Goal: Task Accomplishment & Management: Use online tool/utility

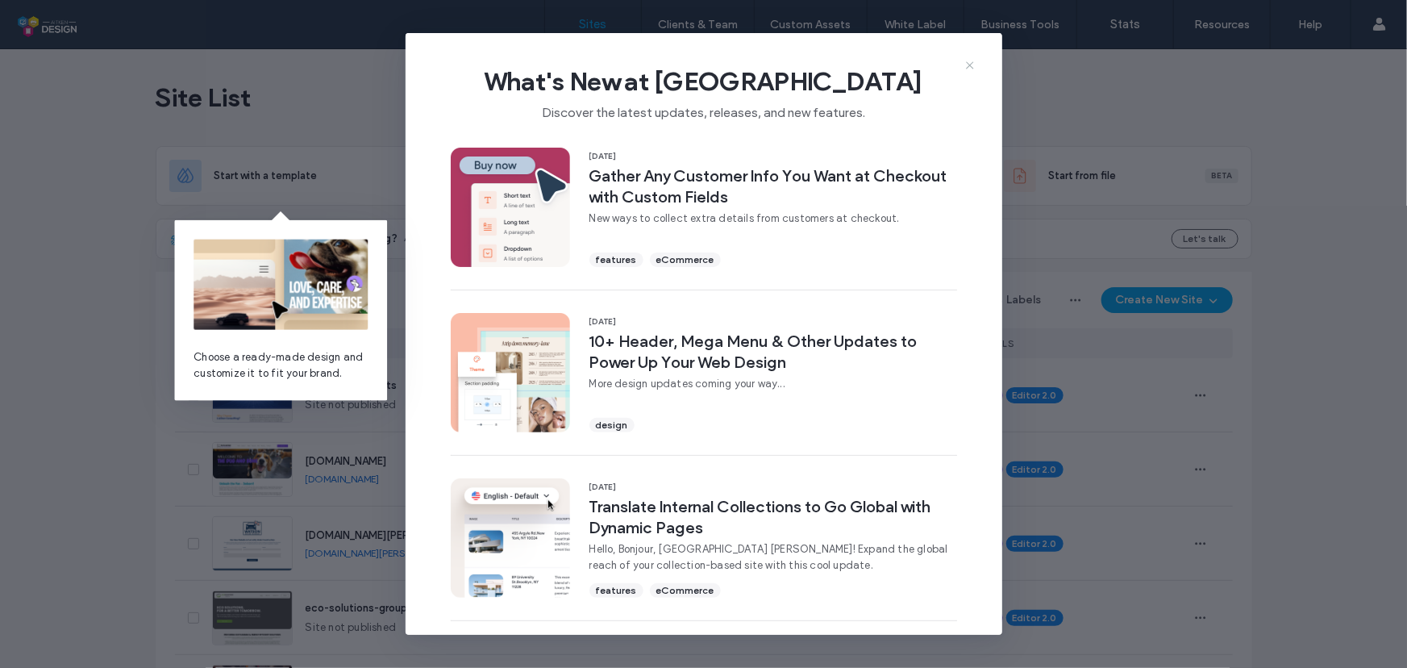
click at [967, 67] on icon at bounding box center [969, 65] width 13 height 13
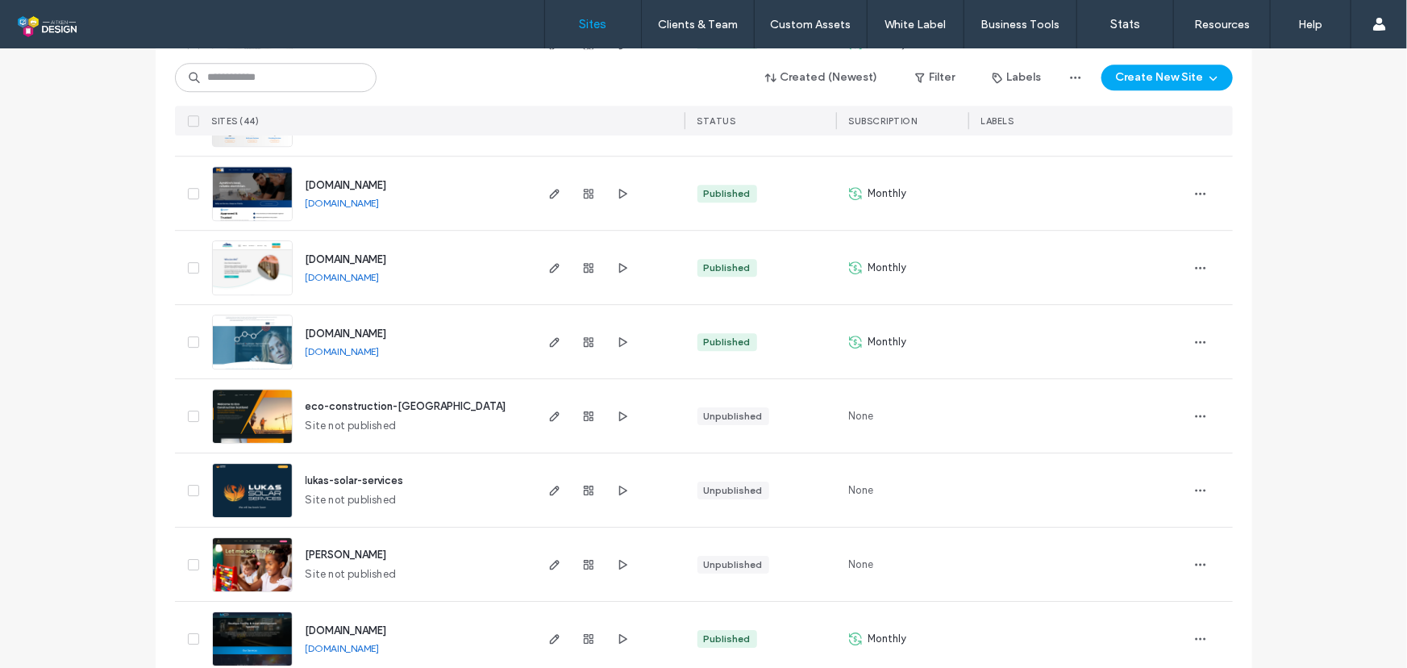
scroll to position [2374, 0]
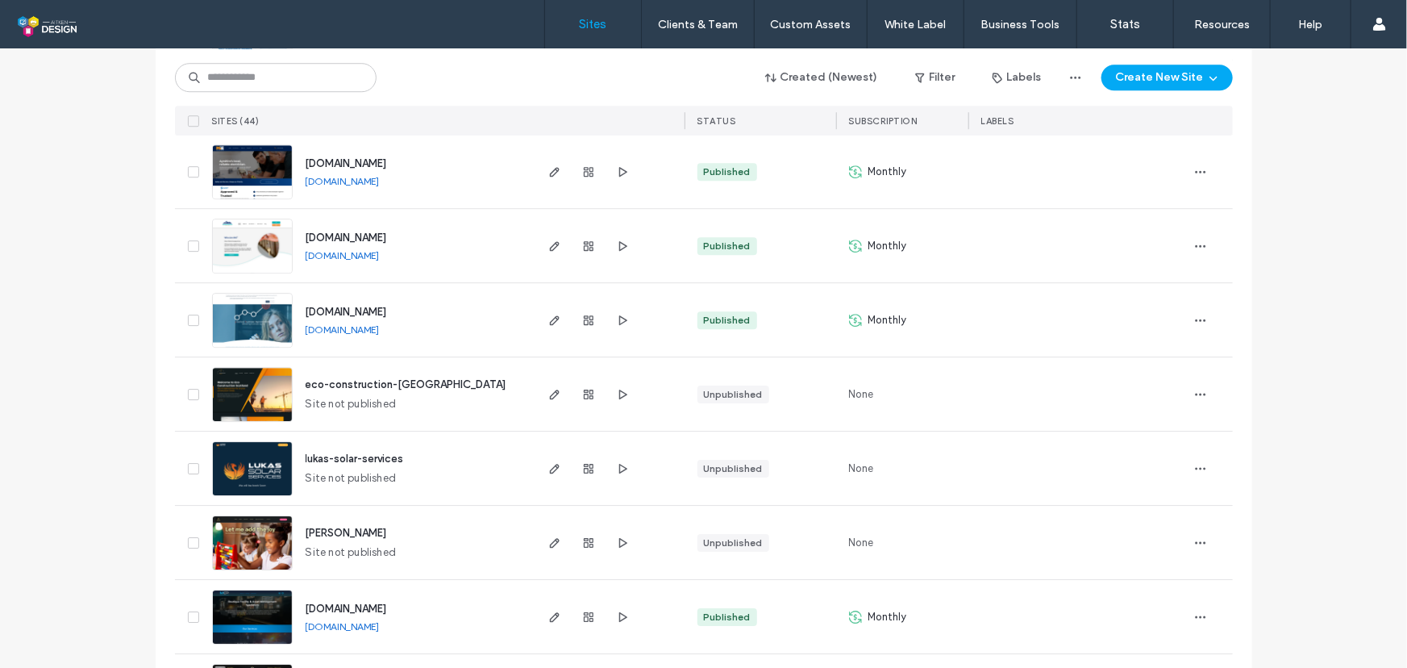
click at [375, 306] on span "www.pbi-ltd.co.uk" at bounding box center [346, 312] width 81 height 12
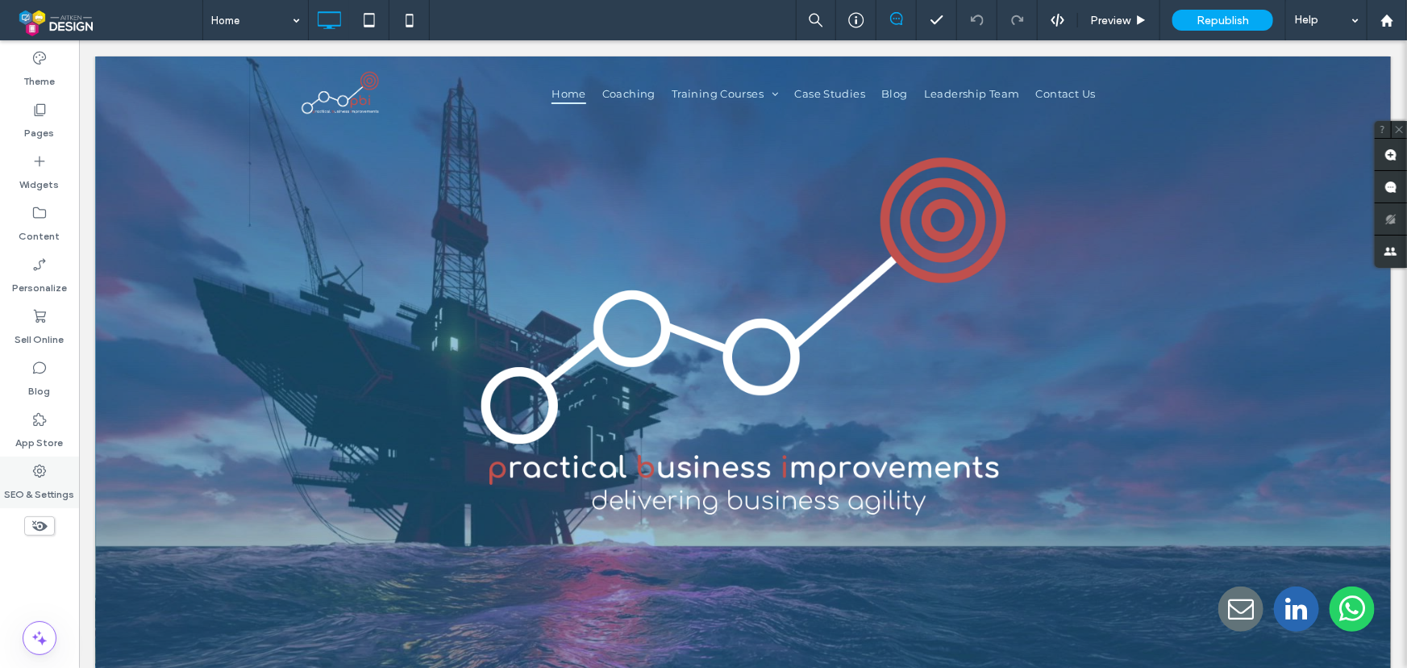
click at [39, 466] on icon at bounding box center [39, 471] width 16 height 16
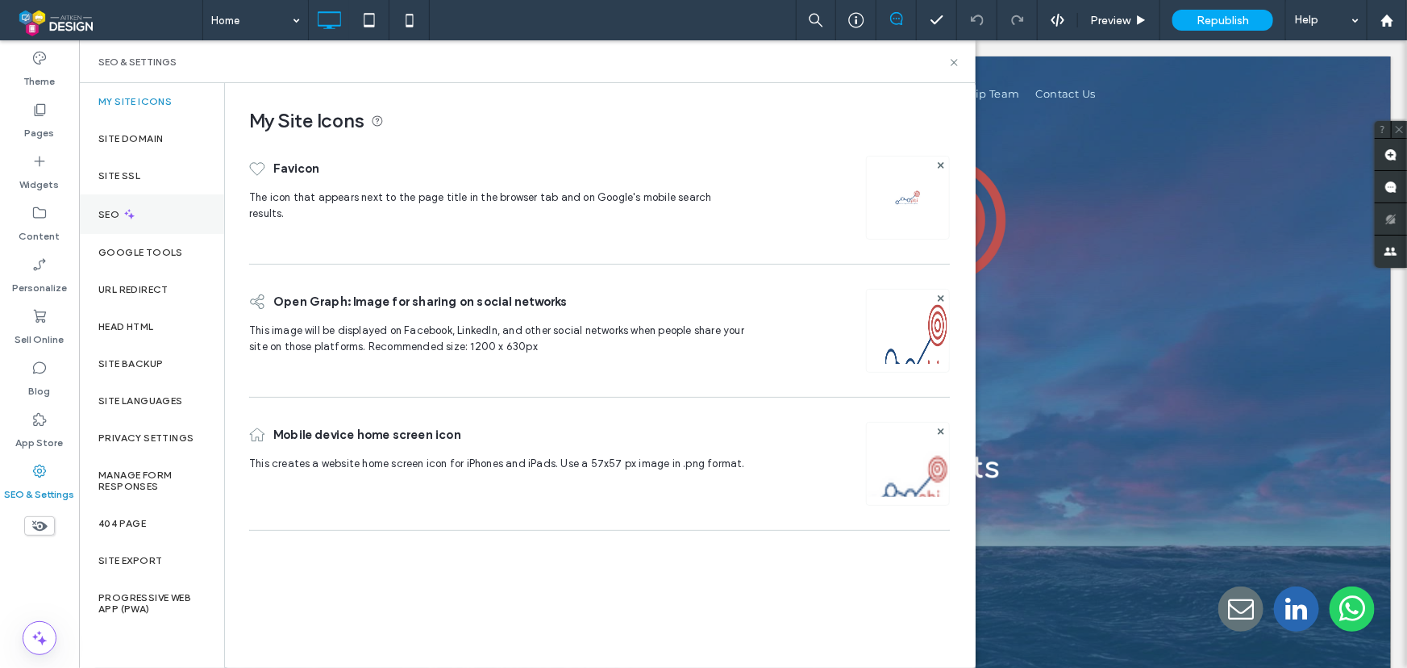
click at [137, 204] on div "SEO" at bounding box center [151, 214] width 145 height 40
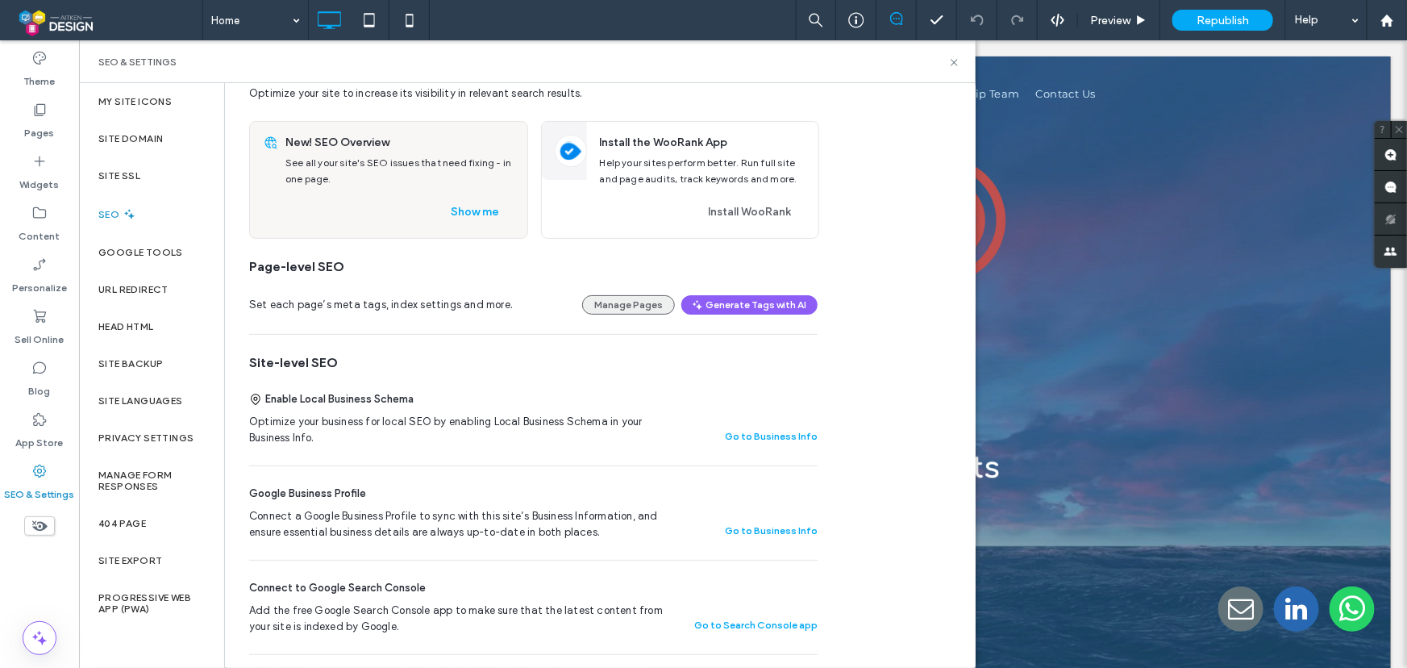
scroll to position [54, 0]
click at [648, 306] on button "Manage Pages" at bounding box center [628, 305] width 93 height 19
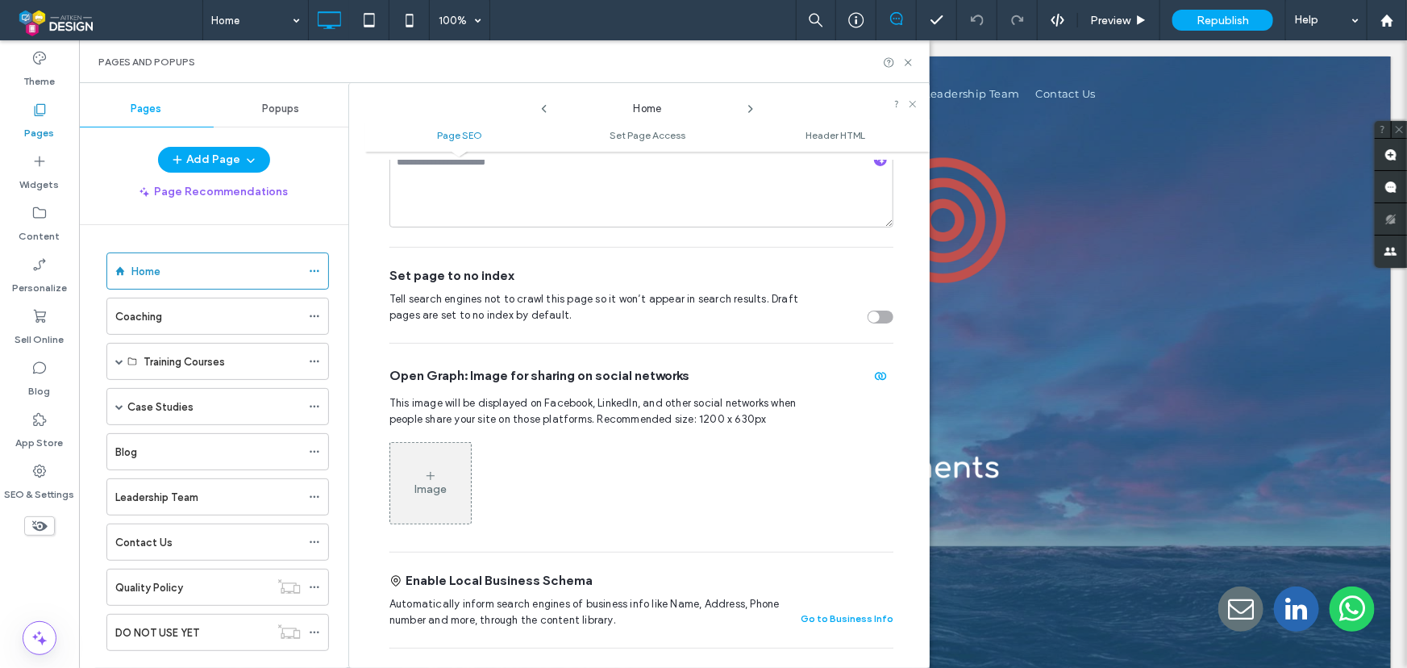
scroll to position [0, 0]
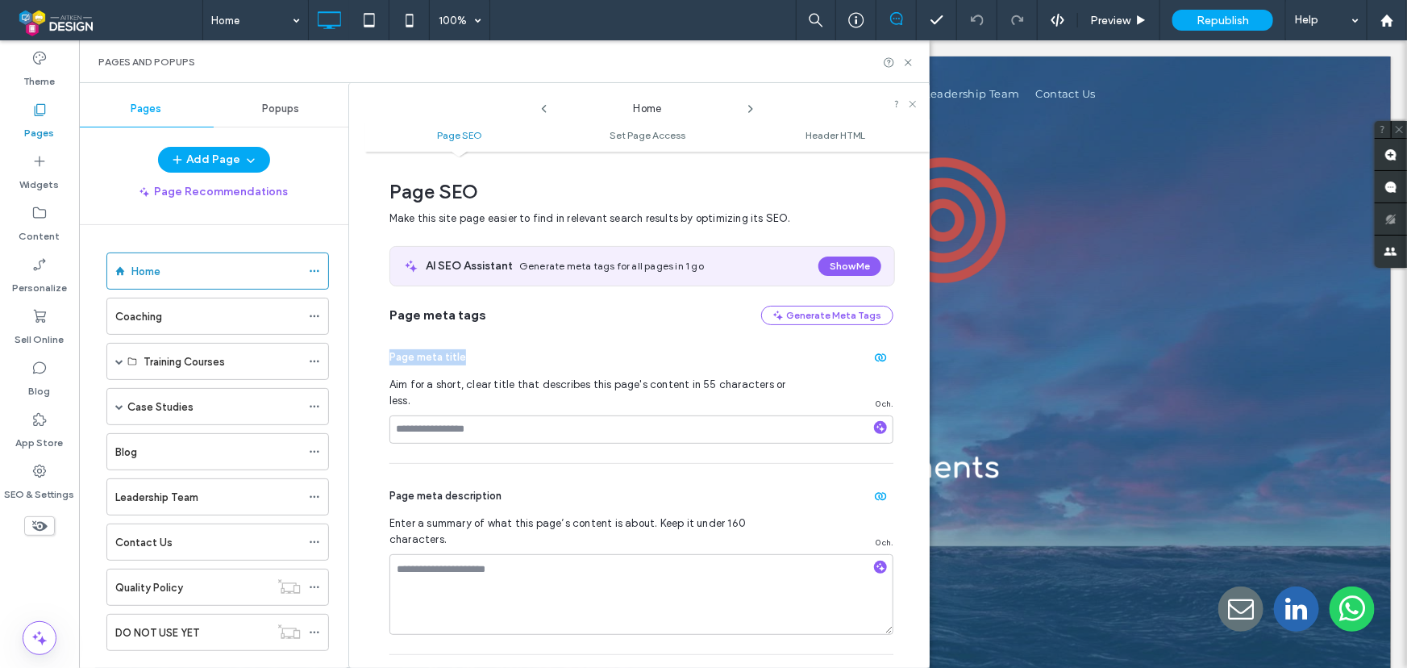
drag, startPoint x: 382, startPoint y: 356, endPoint x: 461, endPoint y: 352, distance: 79.2
click at [461, 352] on div "Page SEO Make this site page easier to find in relevant search results by optim…" at bounding box center [647, 410] width 564 height 500
copy span "Page meta title"
click at [48, 469] on div "SEO & Settings" at bounding box center [39, 482] width 79 height 52
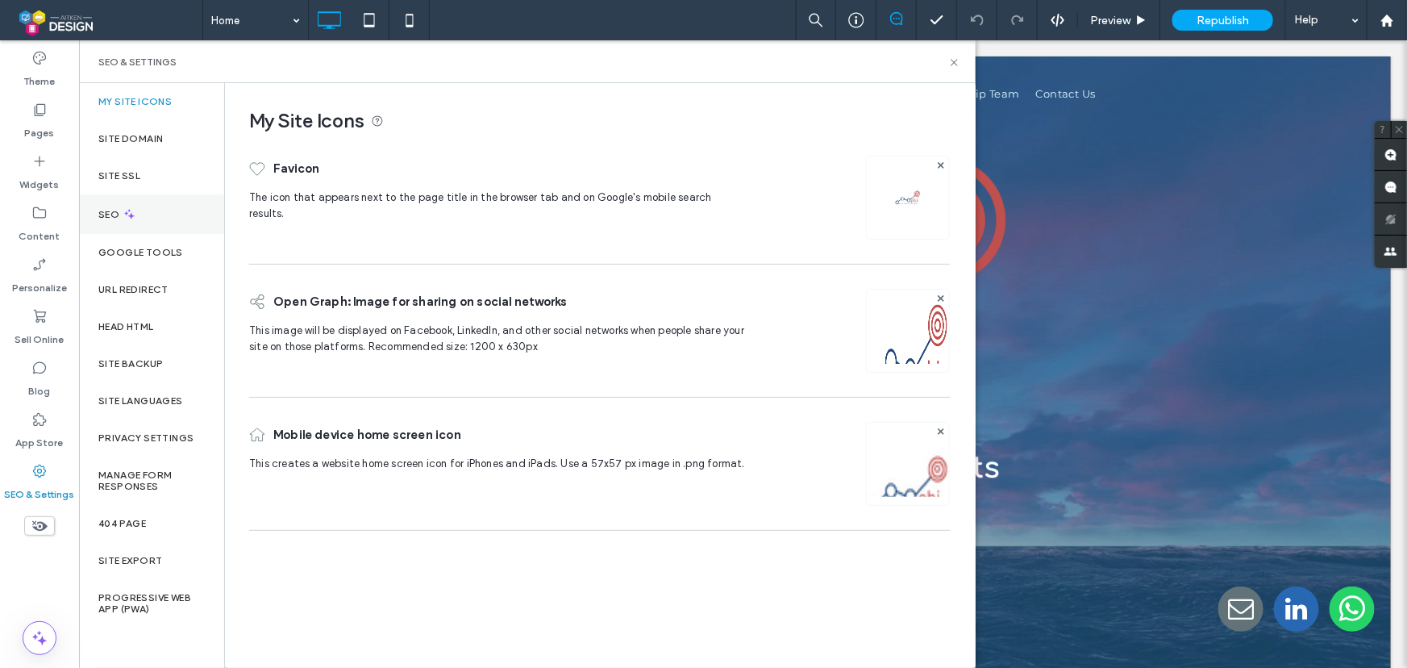
click at [160, 218] on div "SEO" at bounding box center [151, 214] width 145 height 40
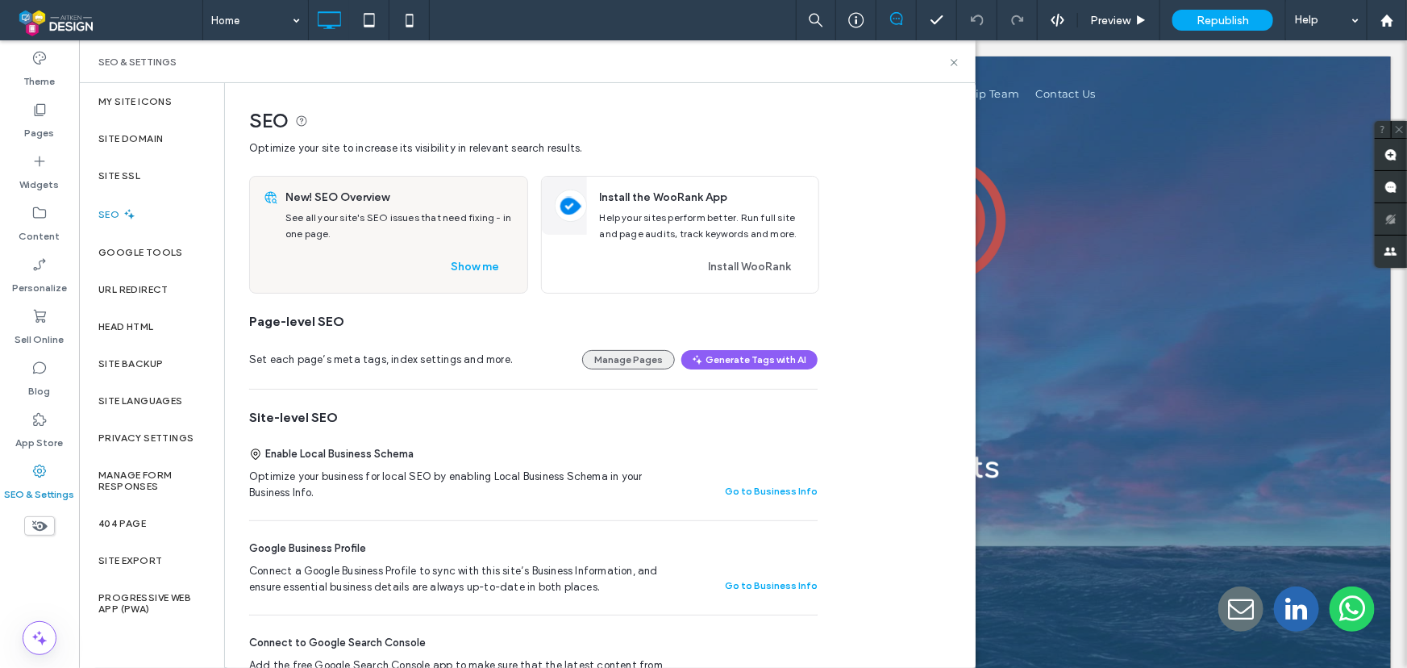
click at [610, 363] on button "Manage Pages" at bounding box center [628, 359] width 93 height 19
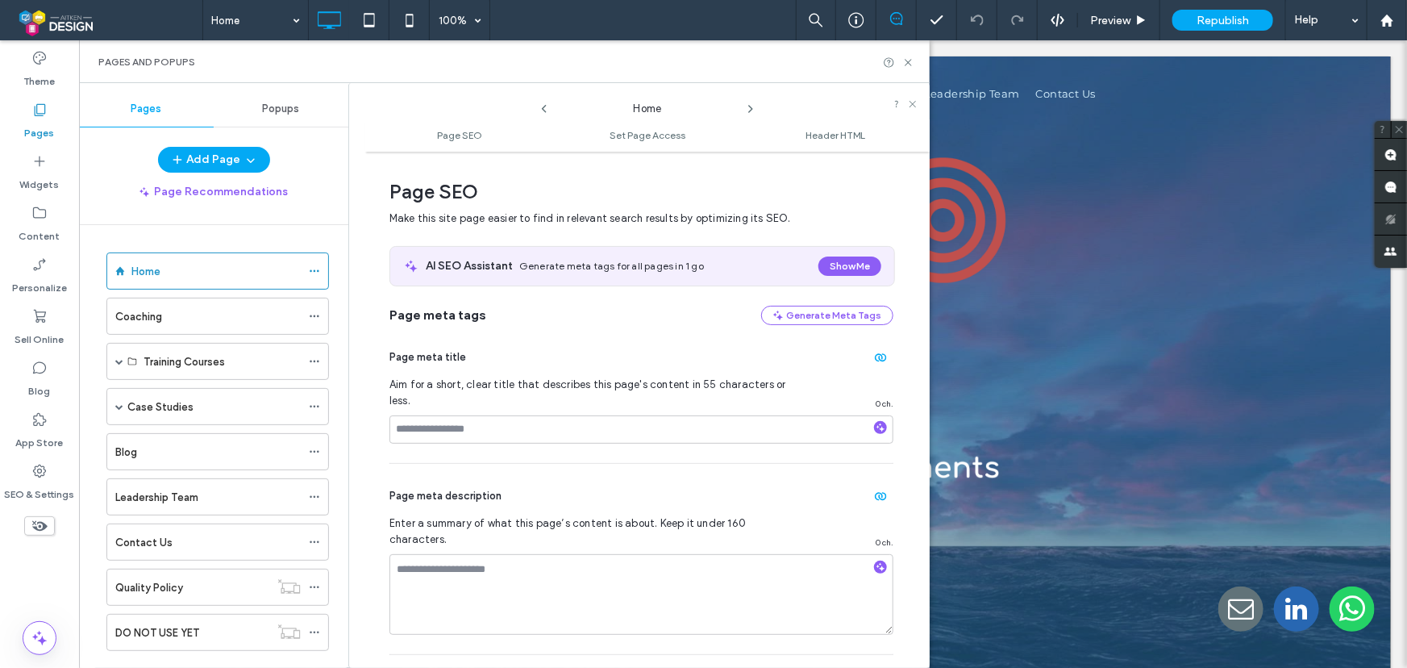
scroll to position [8, 0]
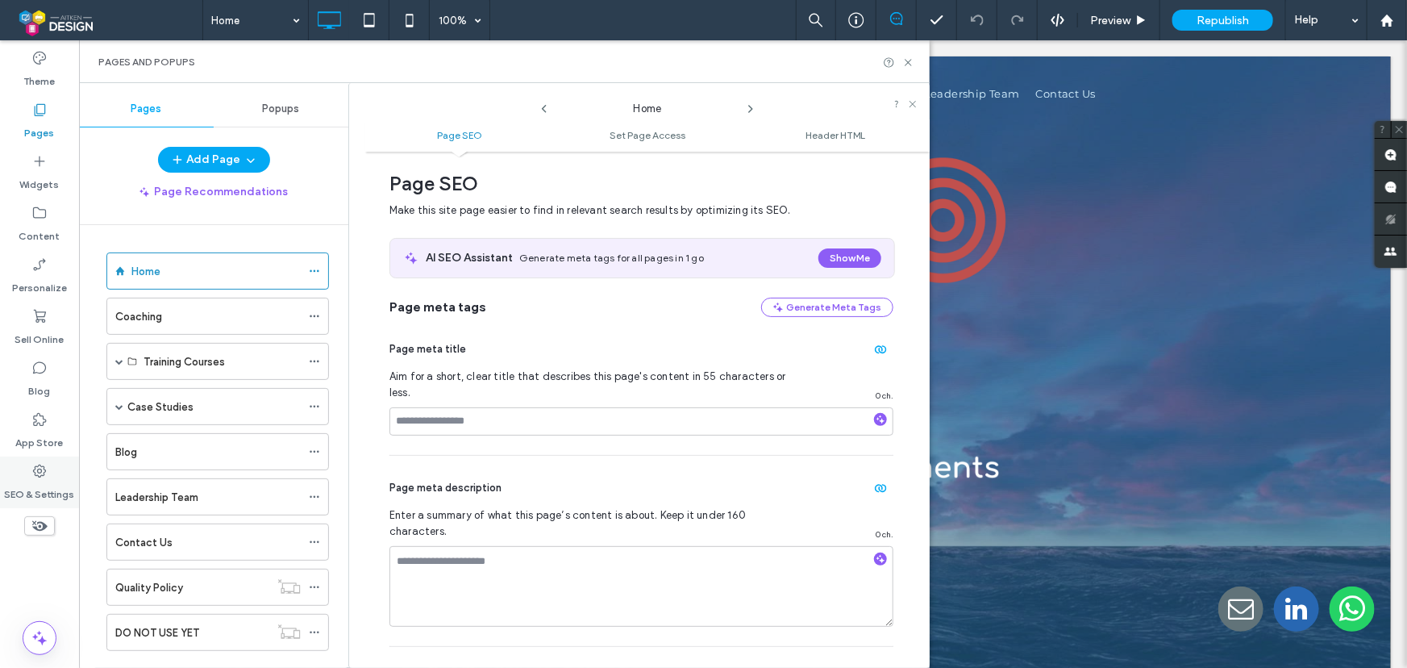
click at [48, 456] on div "SEO & Settings" at bounding box center [39, 482] width 79 height 52
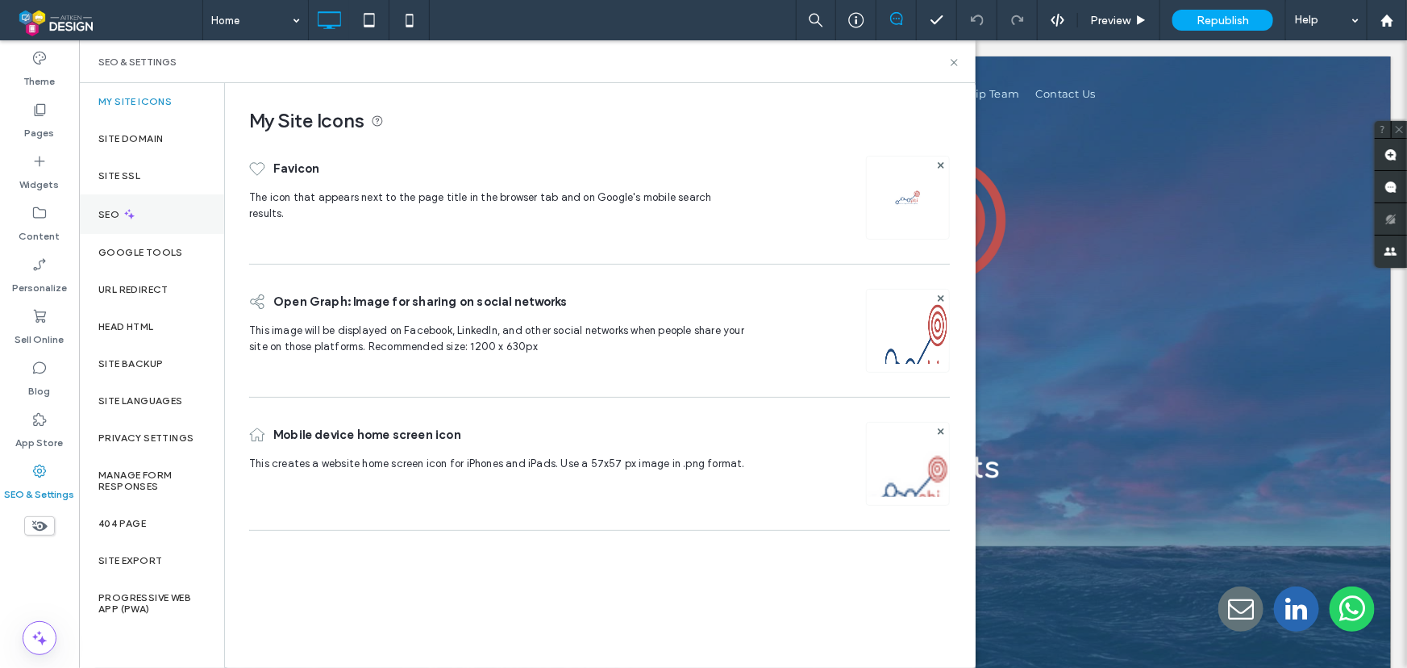
click at [162, 213] on div "SEO" at bounding box center [151, 214] width 145 height 40
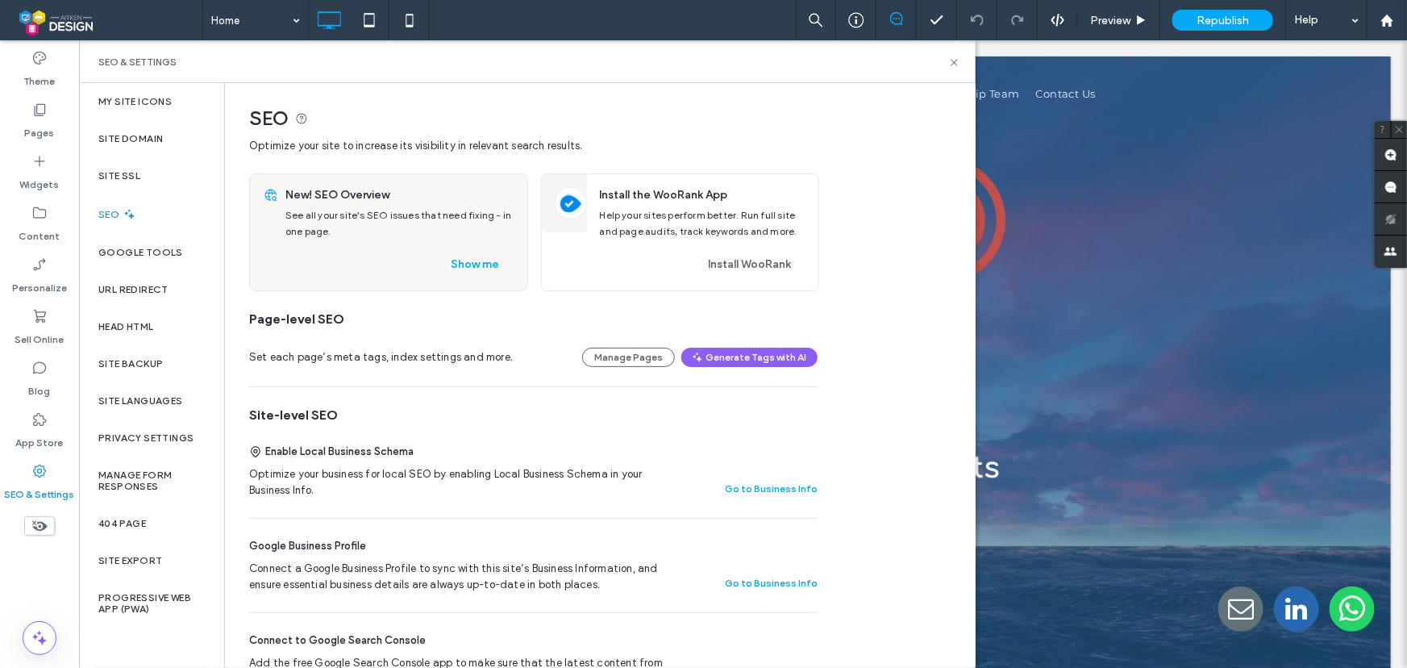
scroll to position [0, 0]
click at [173, 256] on label "Google Tools" at bounding box center [140, 252] width 85 height 11
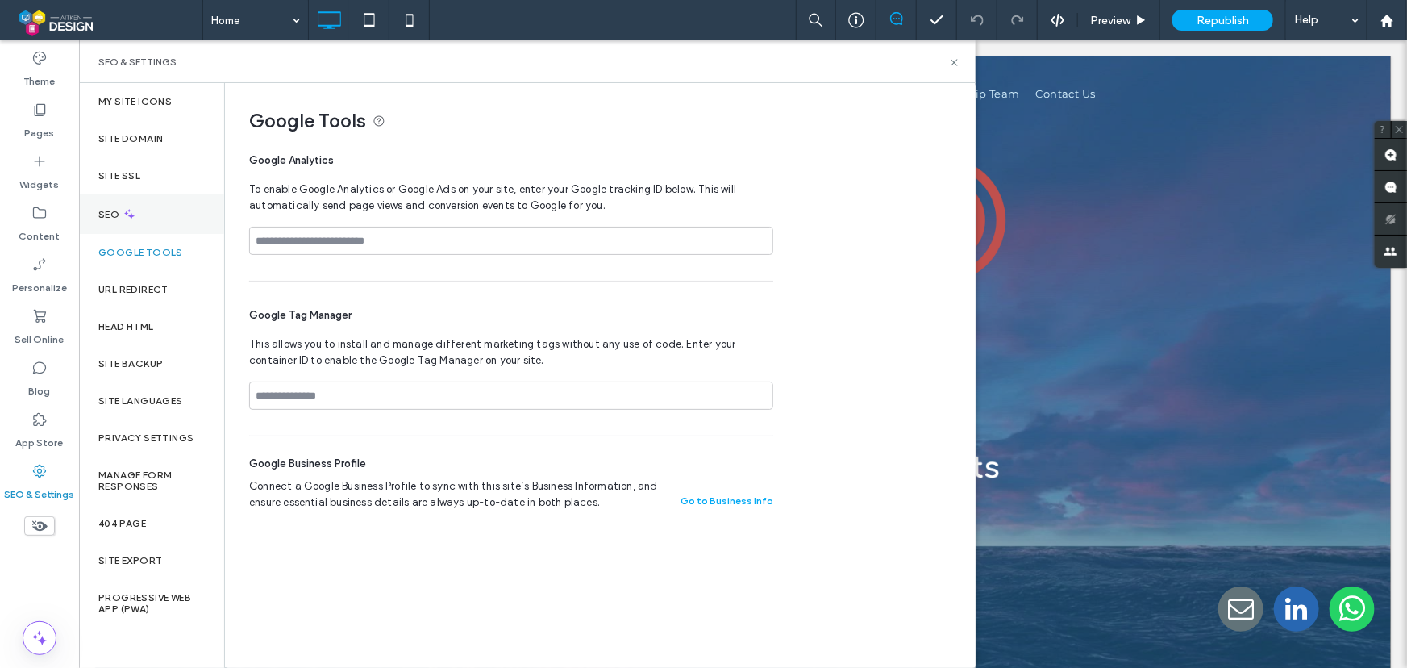
click at [144, 218] on div "SEO" at bounding box center [151, 214] width 145 height 40
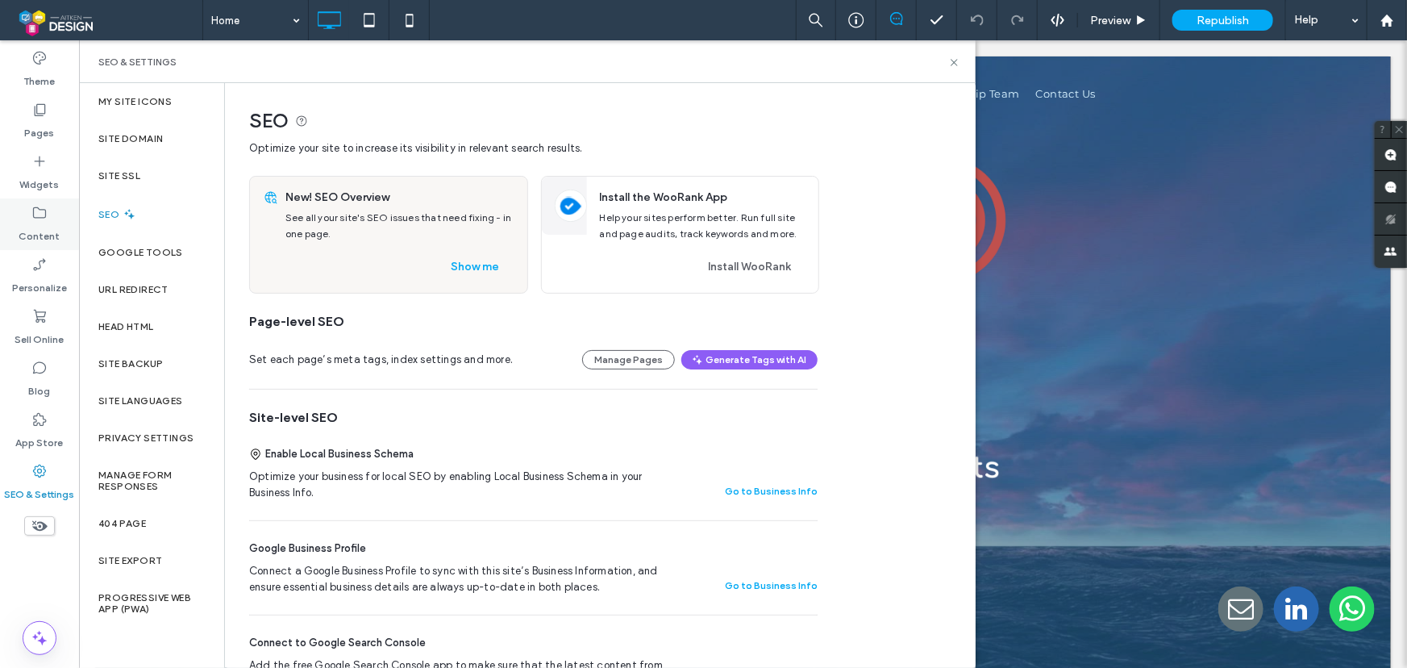
click at [39, 225] on label "Content" at bounding box center [39, 232] width 41 height 23
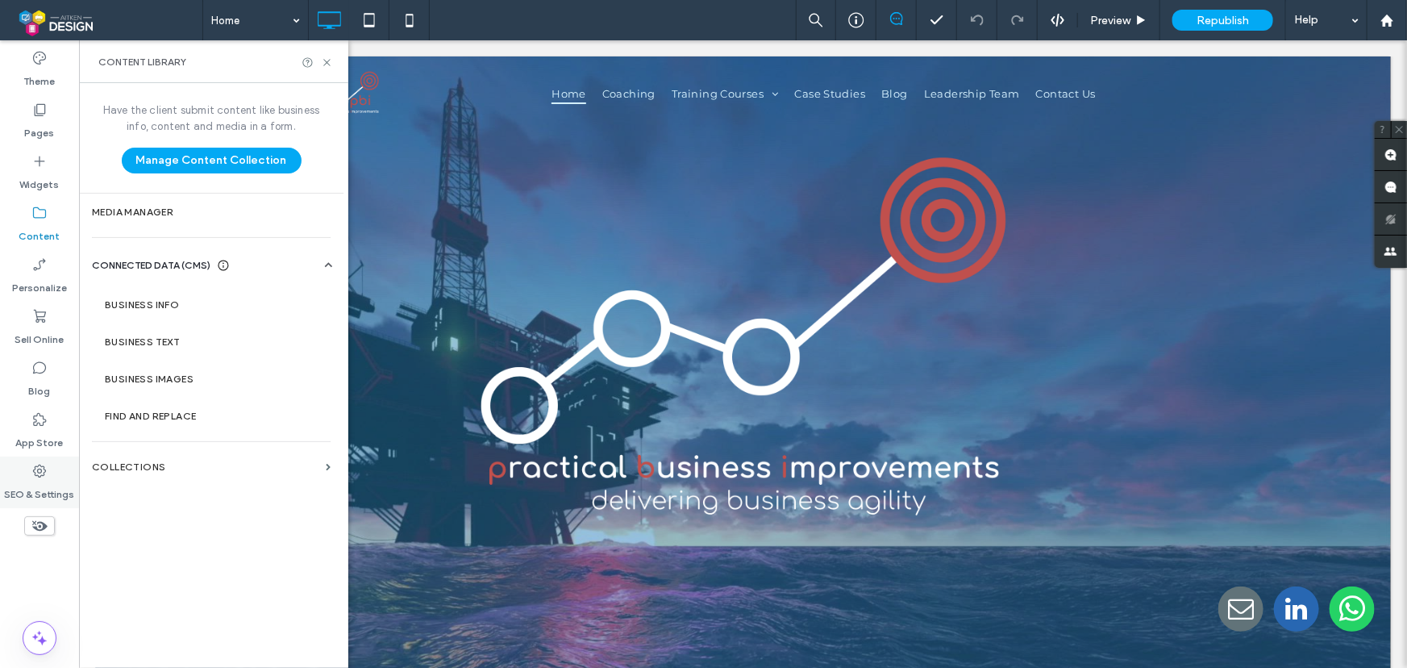
click at [49, 501] on label "SEO & Settings" at bounding box center [40, 490] width 70 height 23
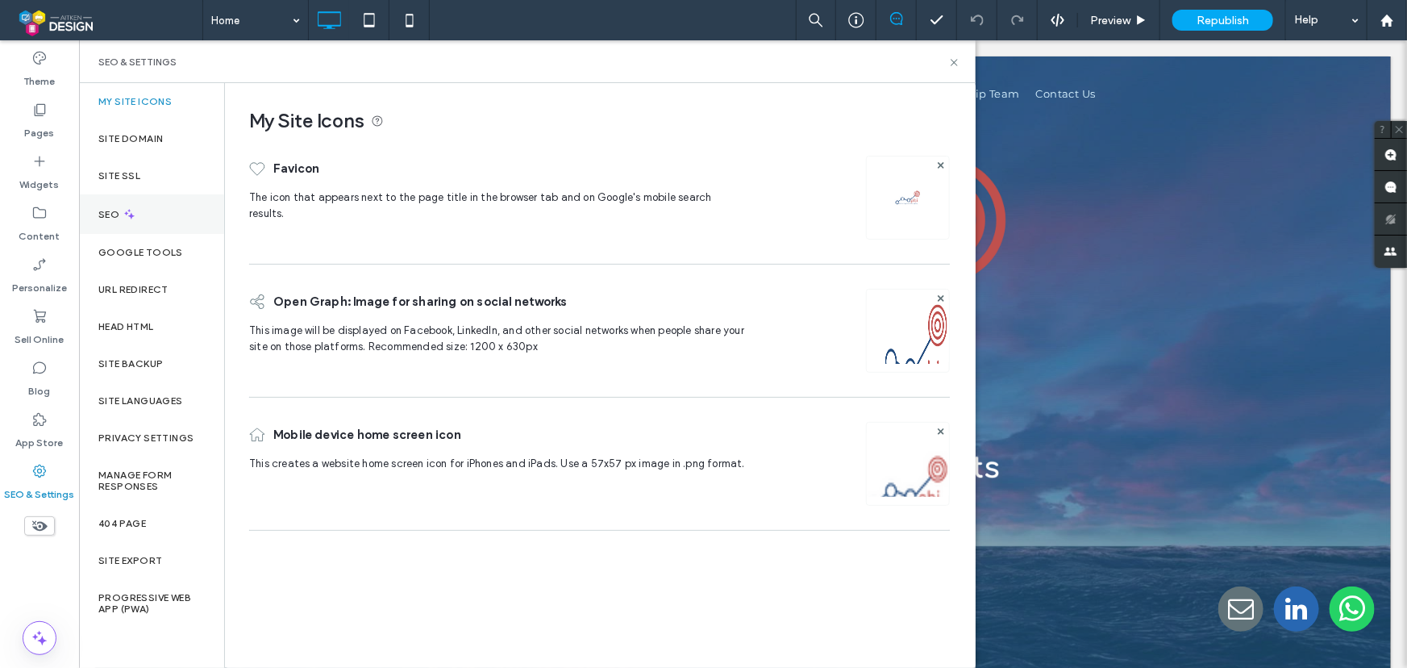
click at [153, 208] on div "SEO" at bounding box center [151, 214] width 145 height 40
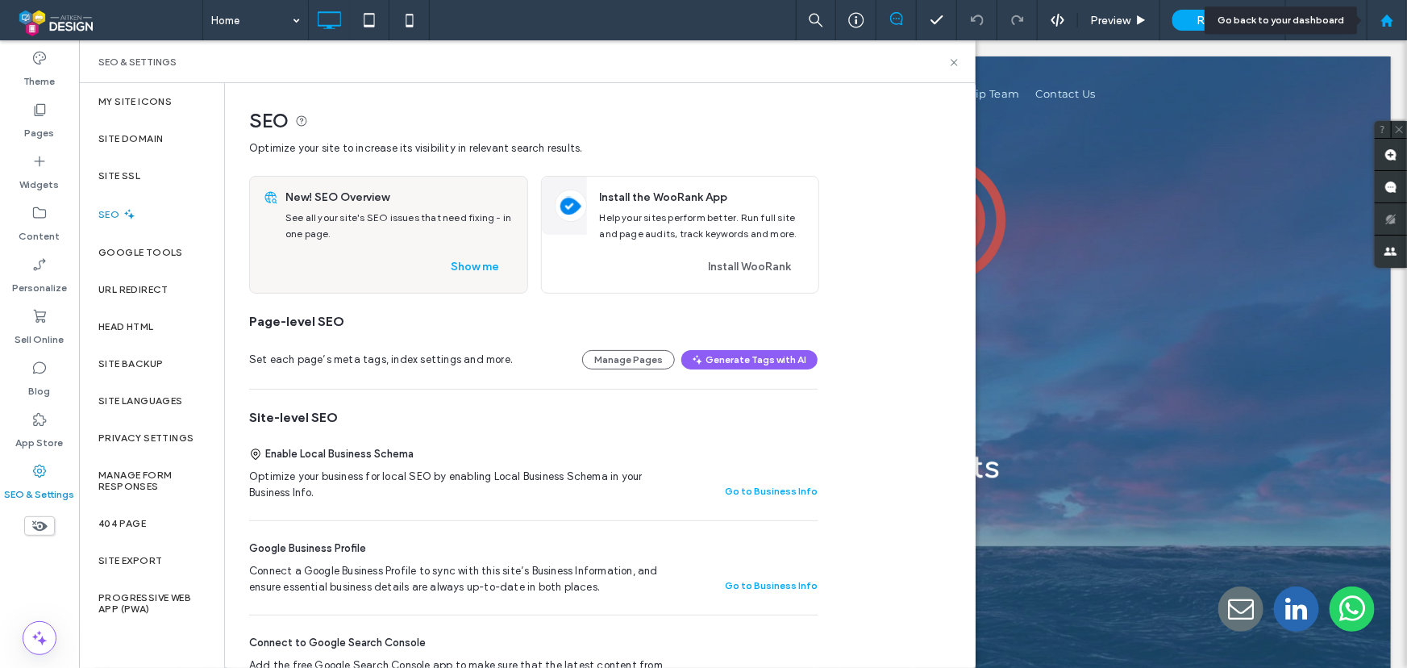
click at [1379, 19] on div at bounding box center [1386, 21] width 39 height 14
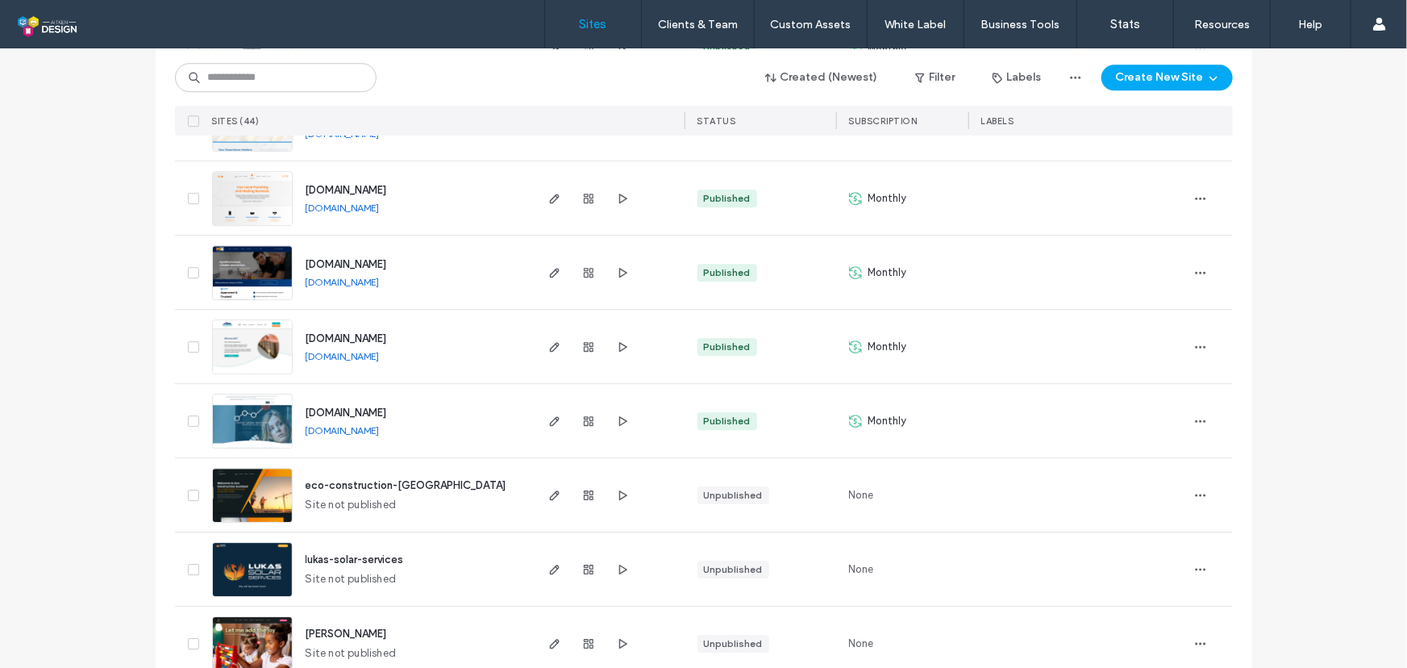
scroll to position [2274, 0]
click at [1194, 418] on icon "button" at bounding box center [1200, 420] width 13 height 13
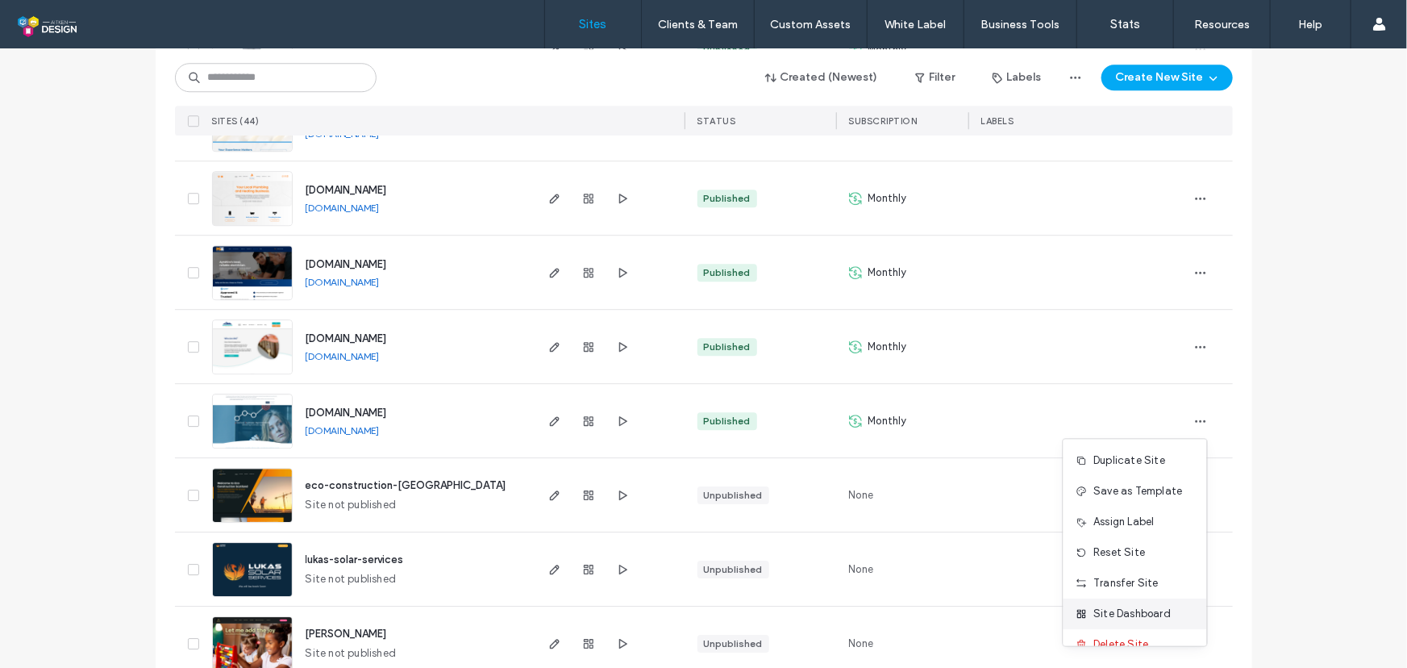
click at [1153, 621] on span "Site Dashboard" at bounding box center [1132, 614] width 77 height 16
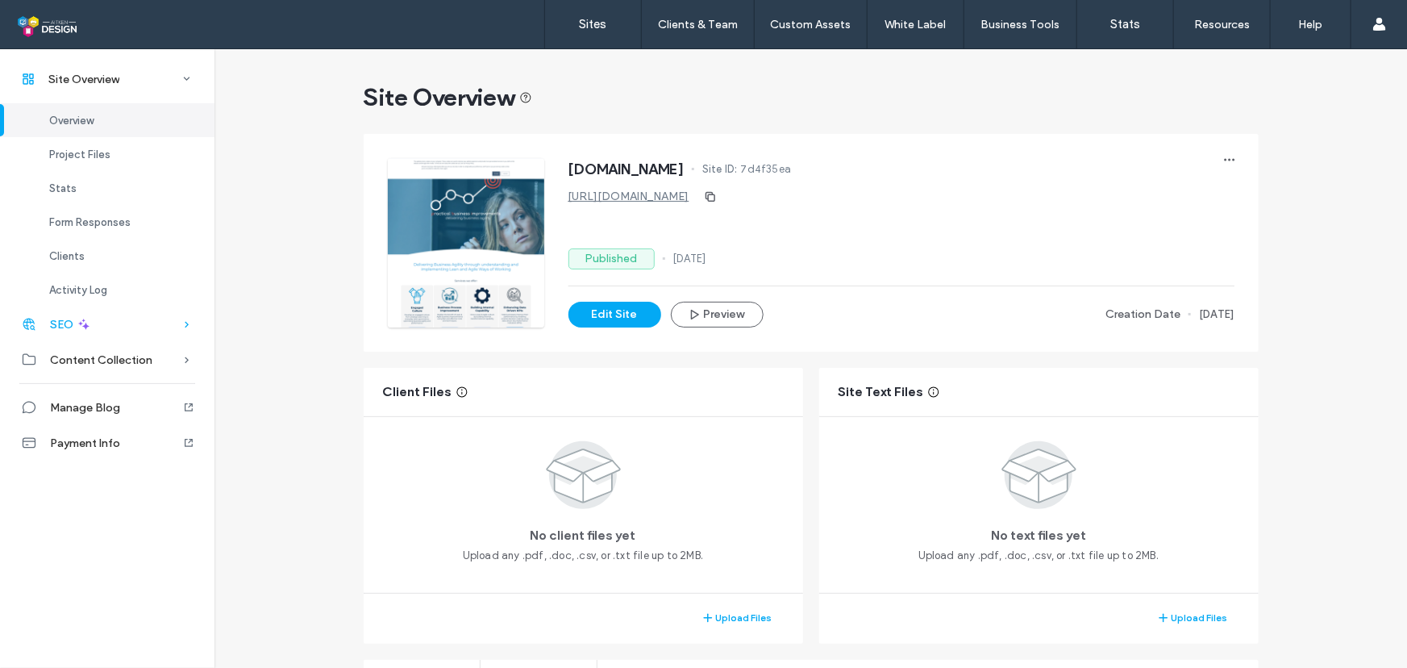
click at [110, 319] on div "SEO" at bounding box center [107, 323] width 214 height 35
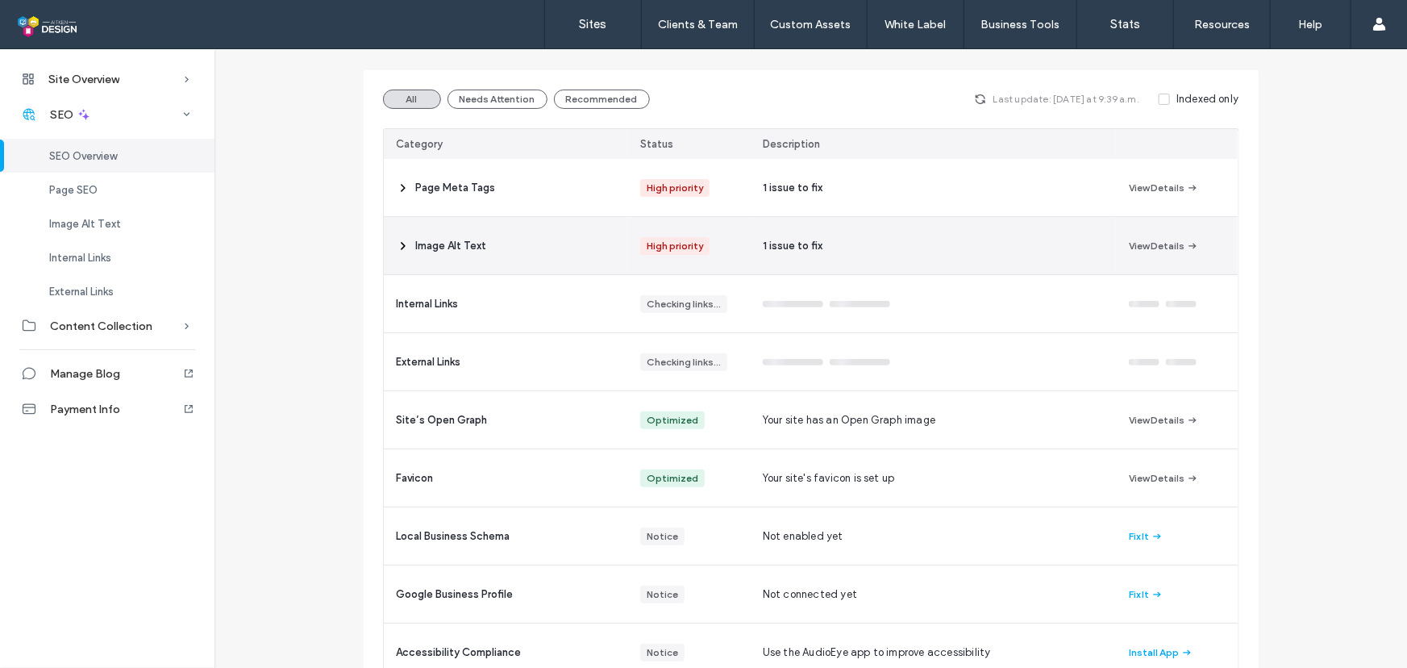
scroll to position [154, 0]
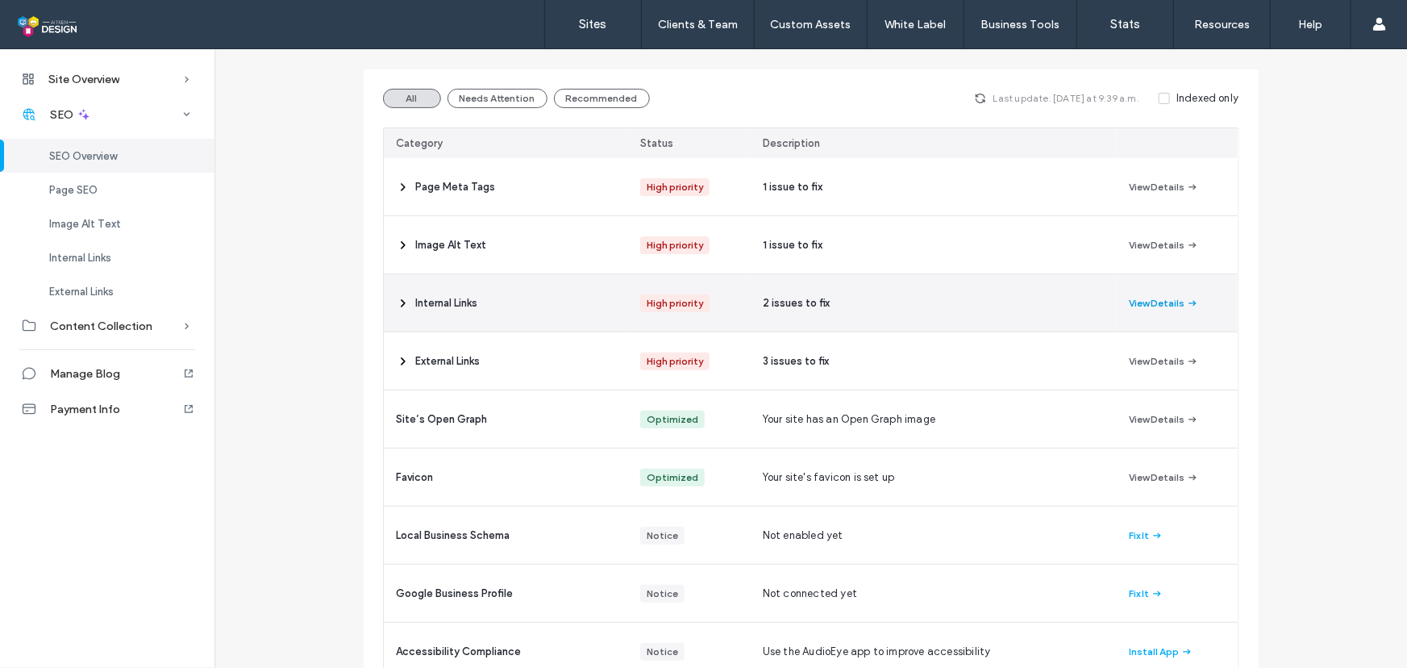
click at [1171, 301] on button "View Details" at bounding box center [1164, 302] width 70 height 19
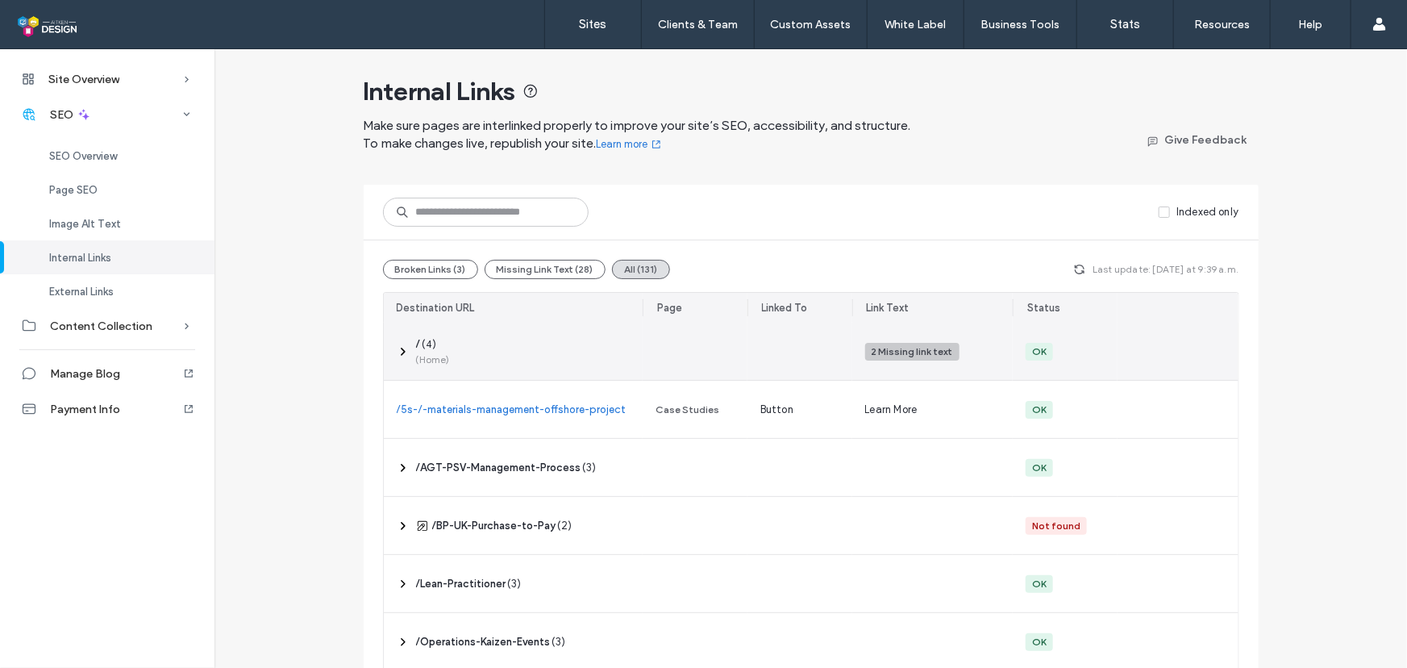
click at [570, 348] on div "‎ / ‎ ( 4 ) (Home)" at bounding box center [514, 351] width 260 height 57
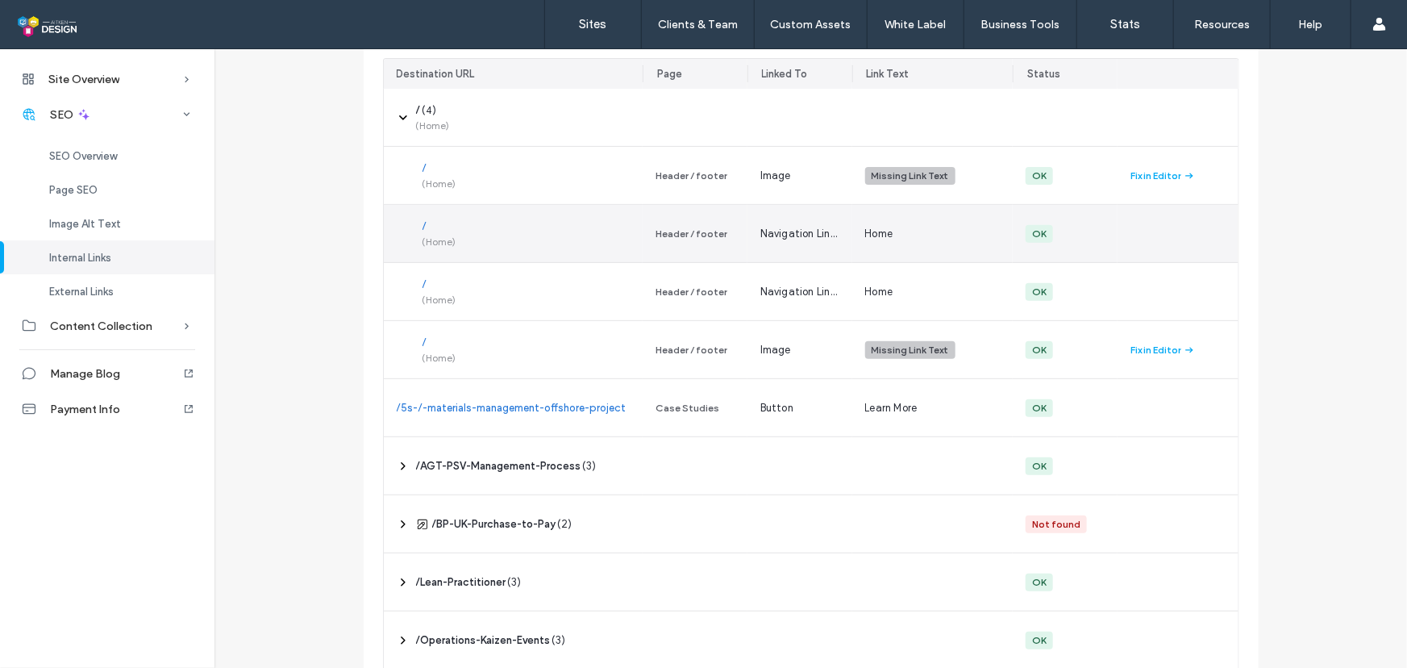
scroll to position [231, 0]
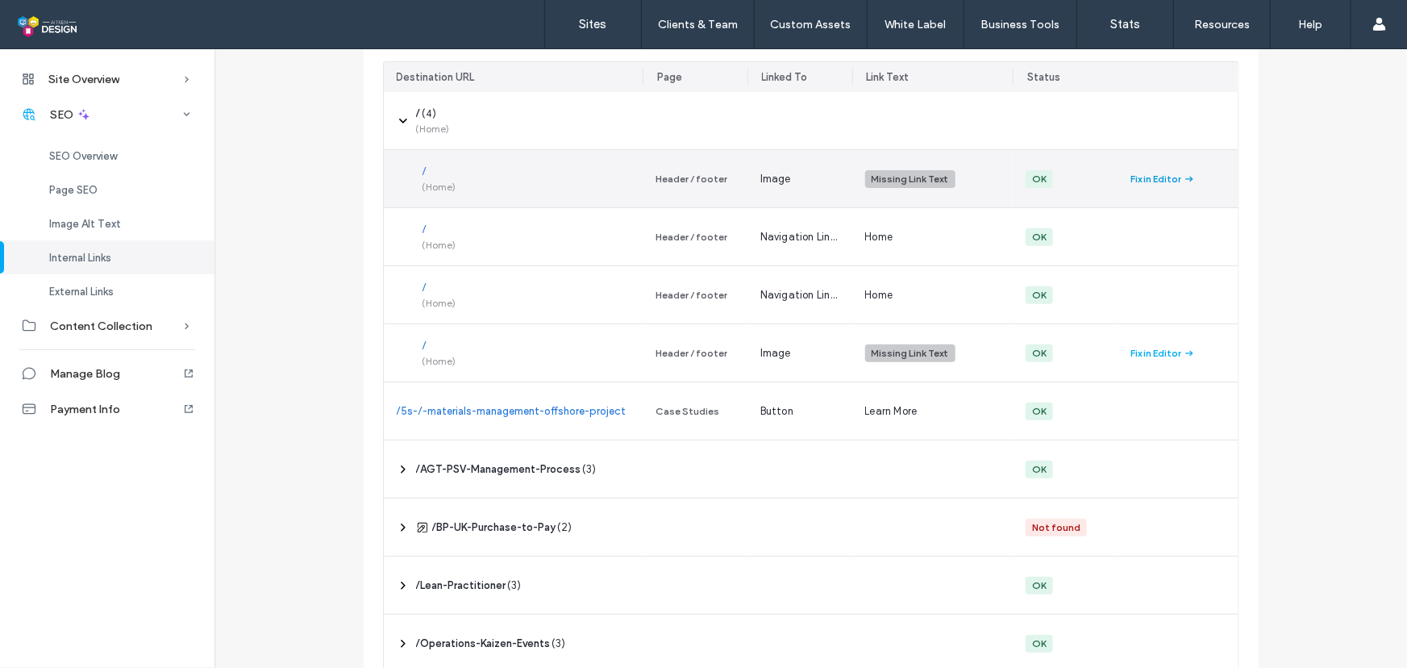
click at [1140, 178] on div "Fix in Editor" at bounding box center [1155, 179] width 51 height 15
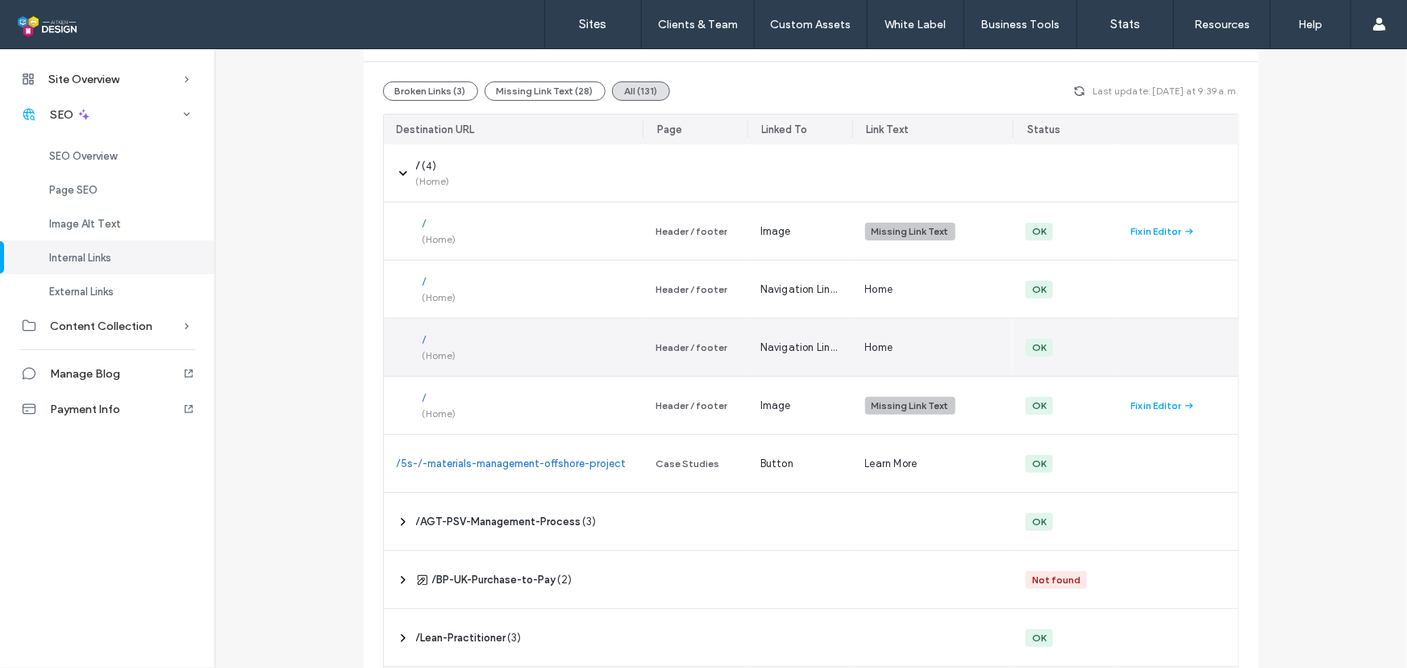
scroll to position [0, 0]
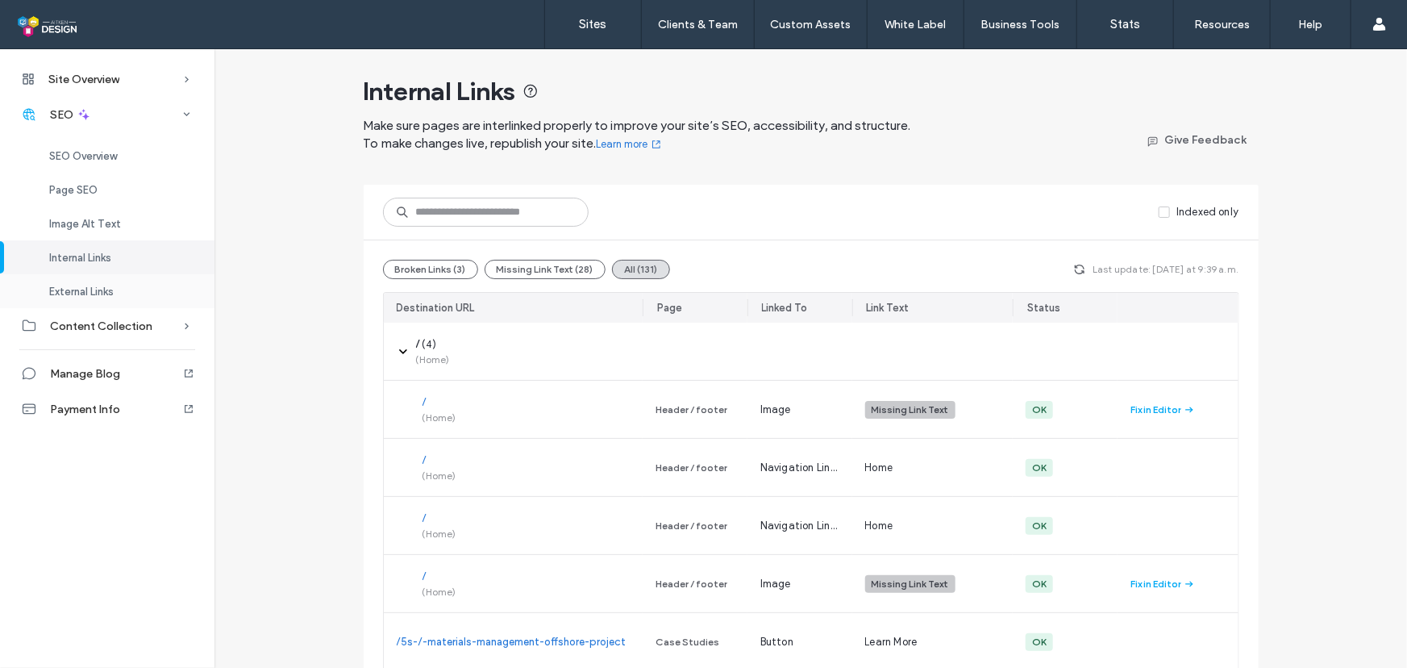
click at [100, 293] on span "External Links" at bounding box center [81, 291] width 65 height 12
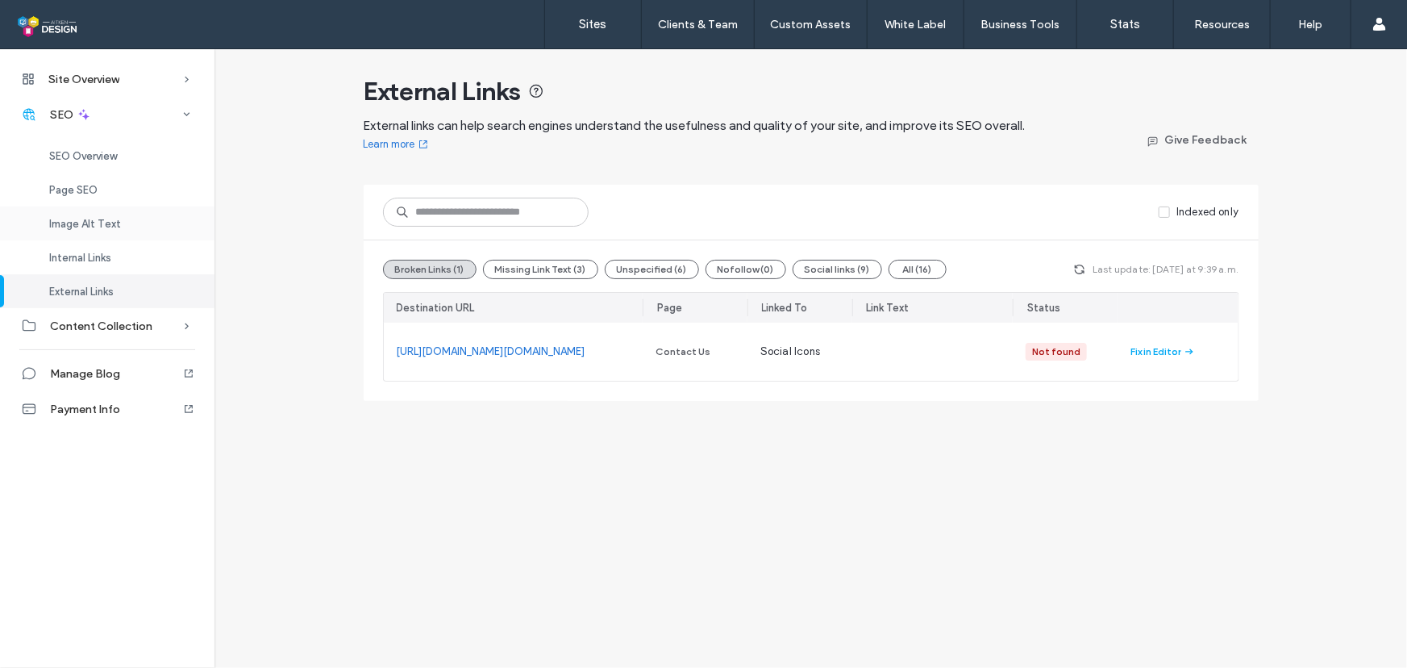
click at [113, 219] on span "Image Alt Text" at bounding box center [85, 224] width 72 height 12
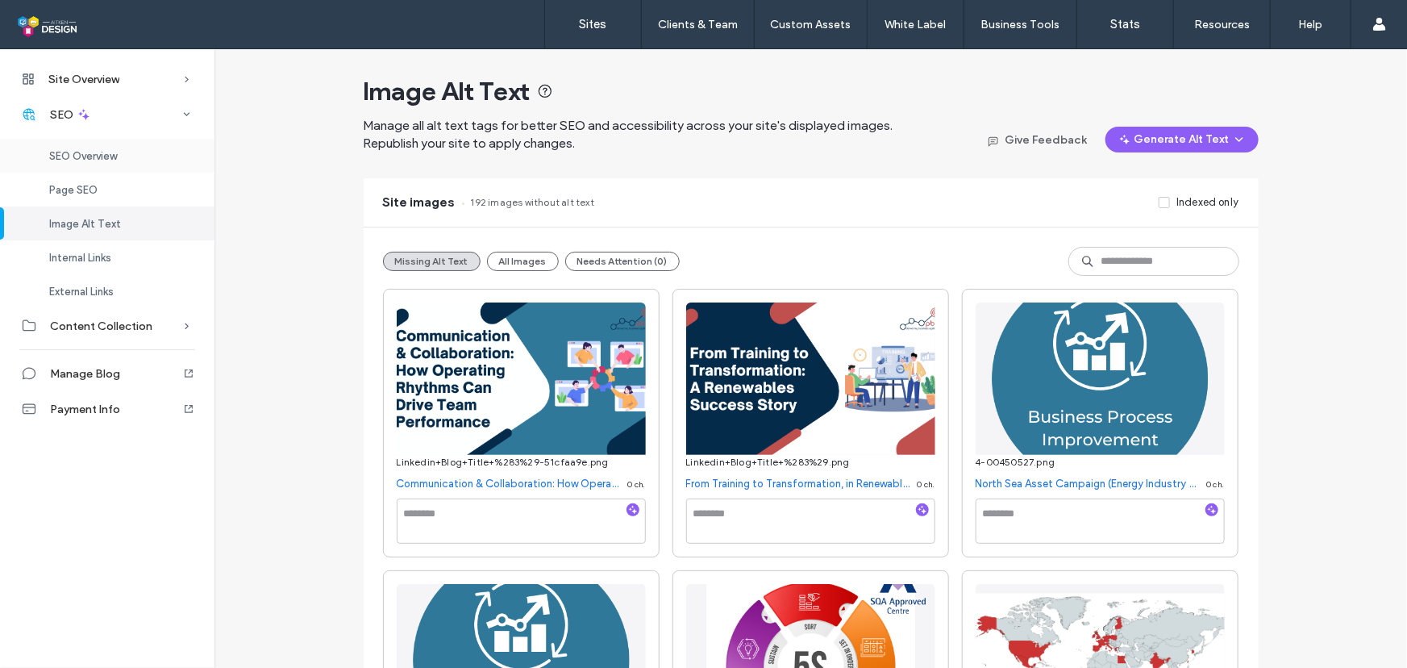
click at [133, 194] on div "Page SEO" at bounding box center [107, 190] width 214 height 34
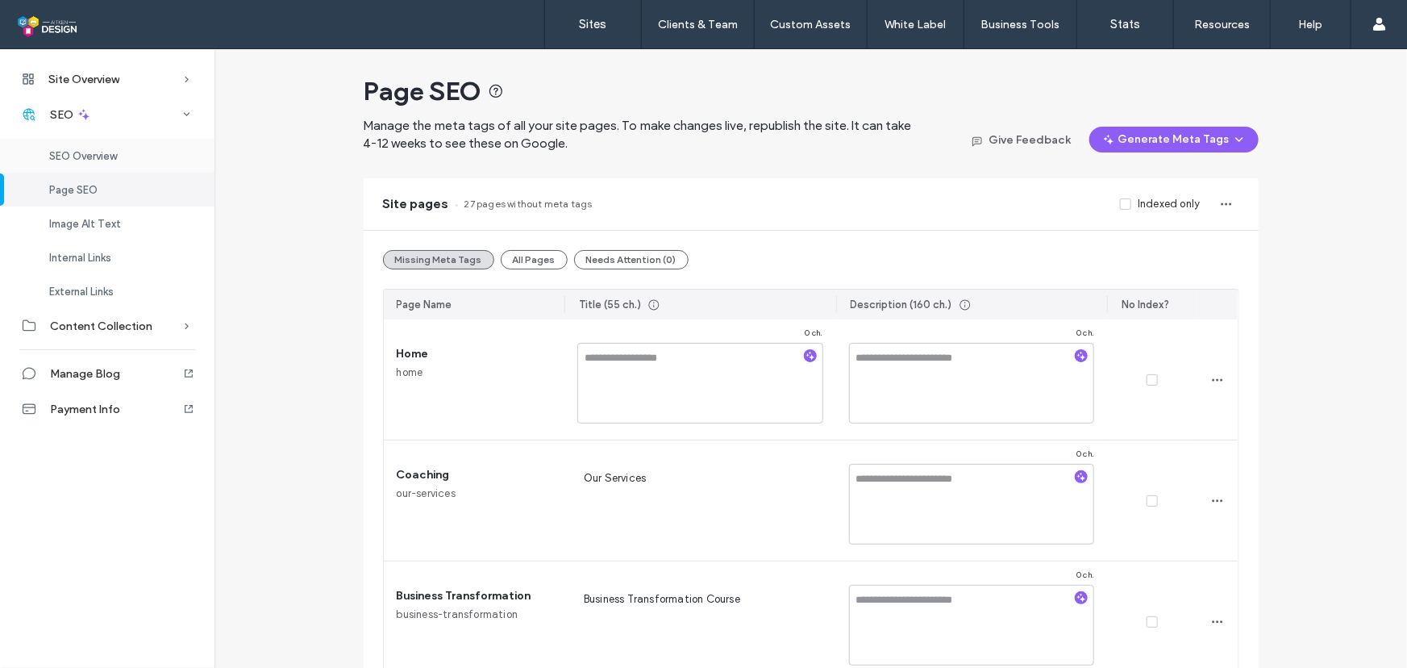
click at [94, 161] on span "SEO Overview" at bounding box center [83, 156] width 68 height 12
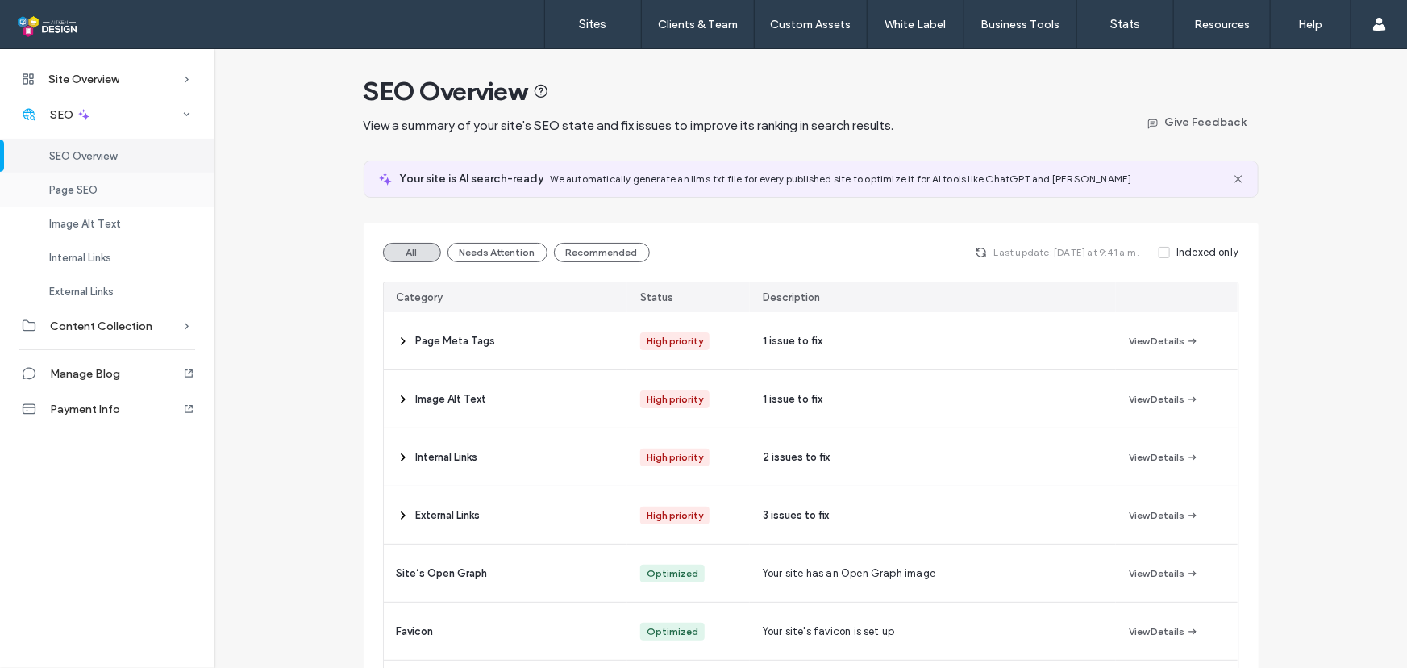
click at [123, 191] on div "Page SEO" at bounding box center [107, 190] width 214 height 34
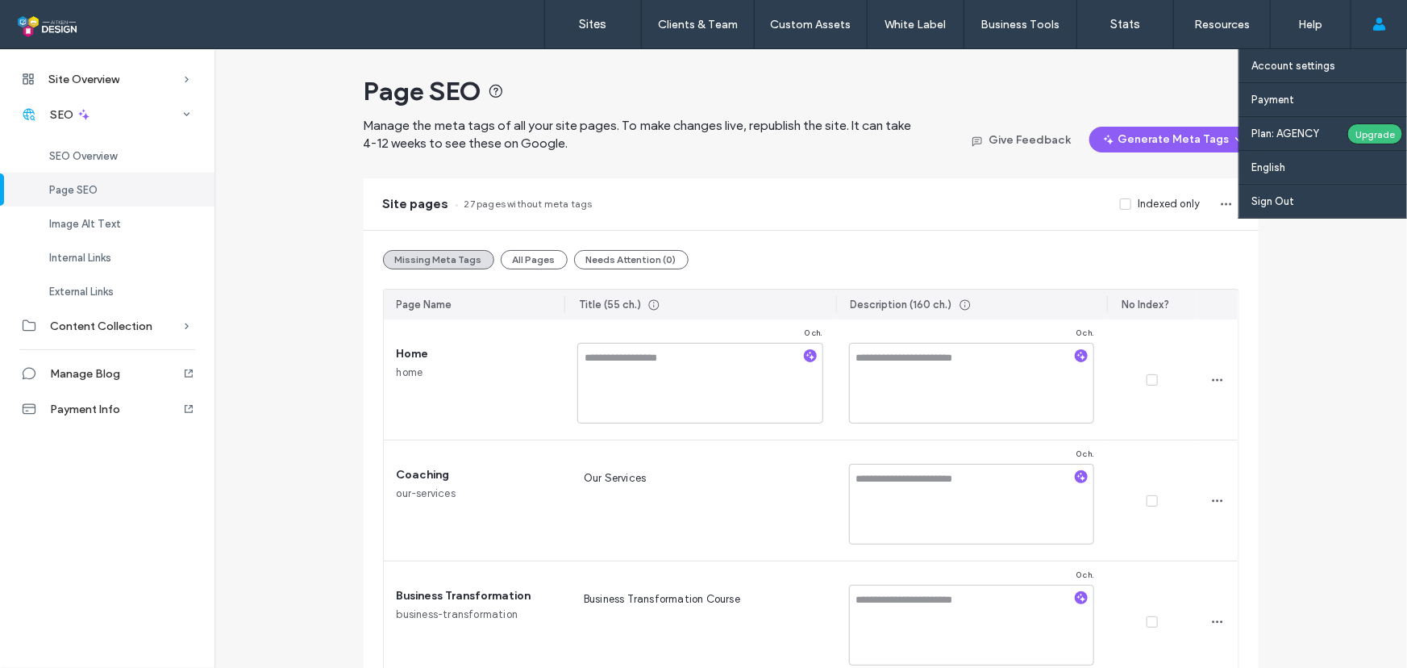
click at [1373, 27] on icon at bounding box center [1379, 24] width 13 height 13
click at [1384, 22] on icon at bounding box center [1379, 24] width 13 height 13
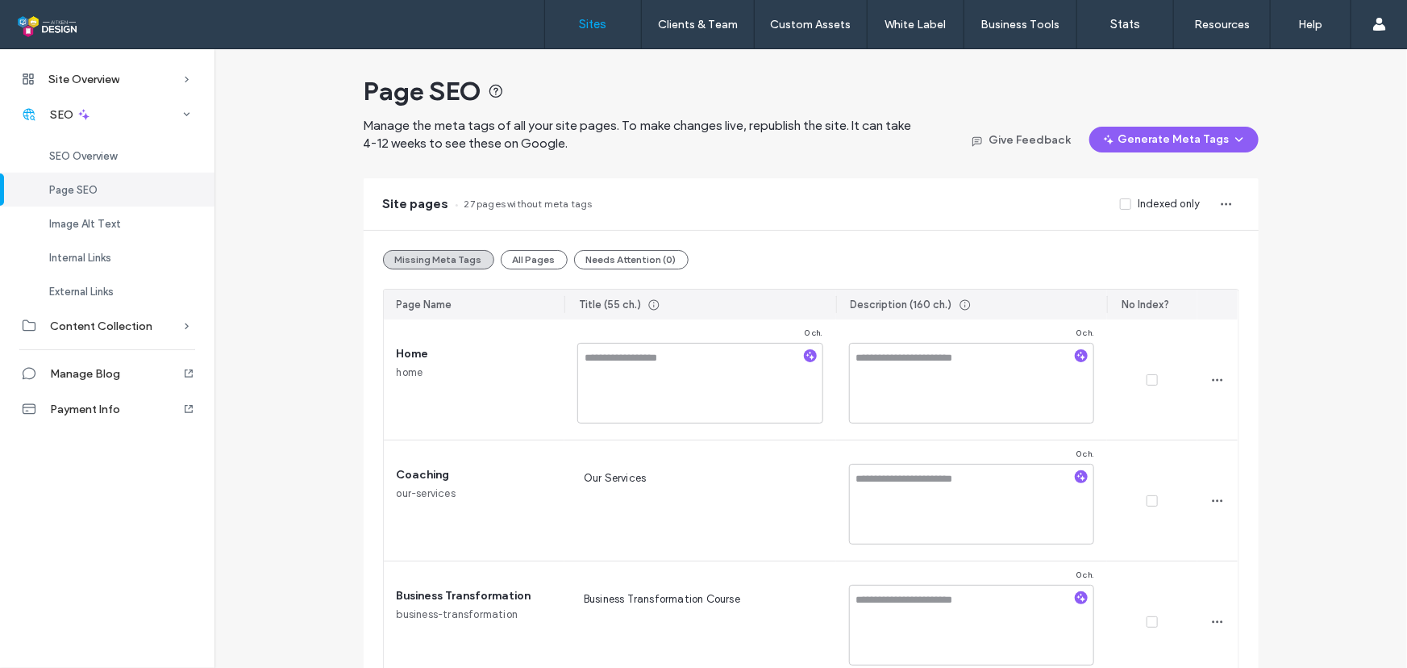
click at [580, 19] on label "Sites" at bounding box center [593, 24] width 27 height 15
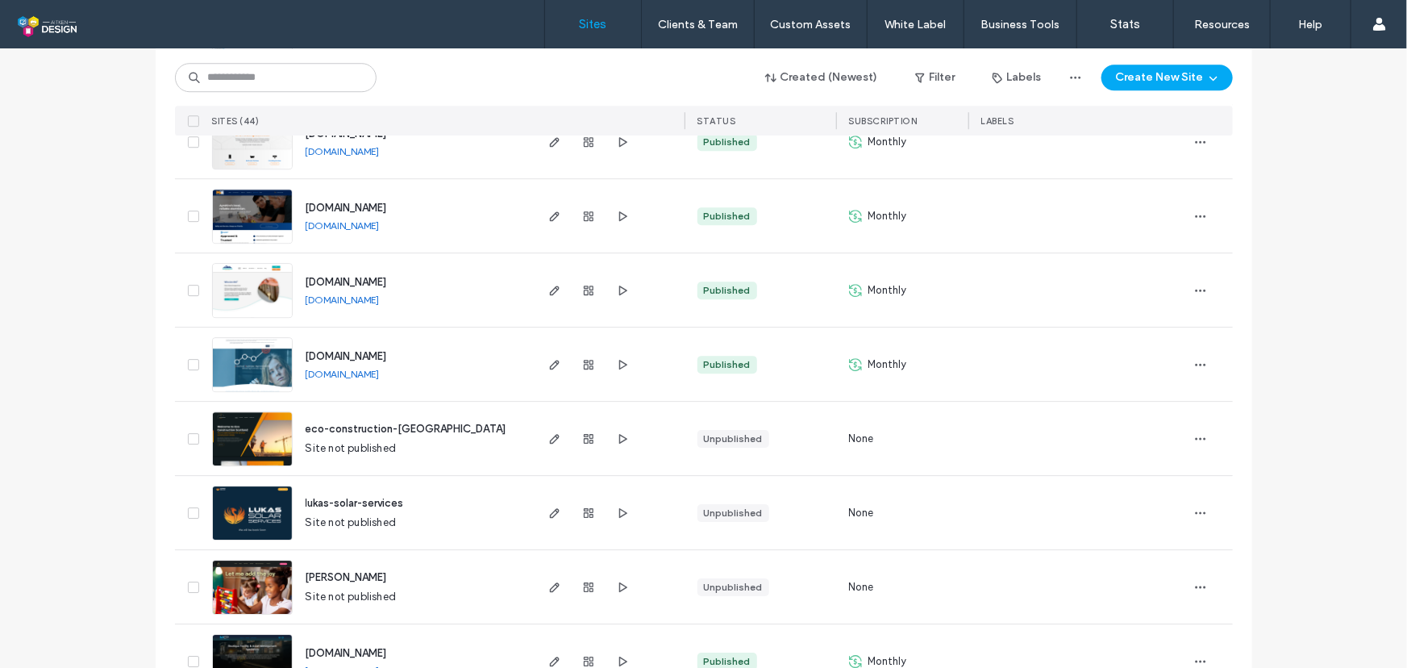
scroll to position [2320, 0]
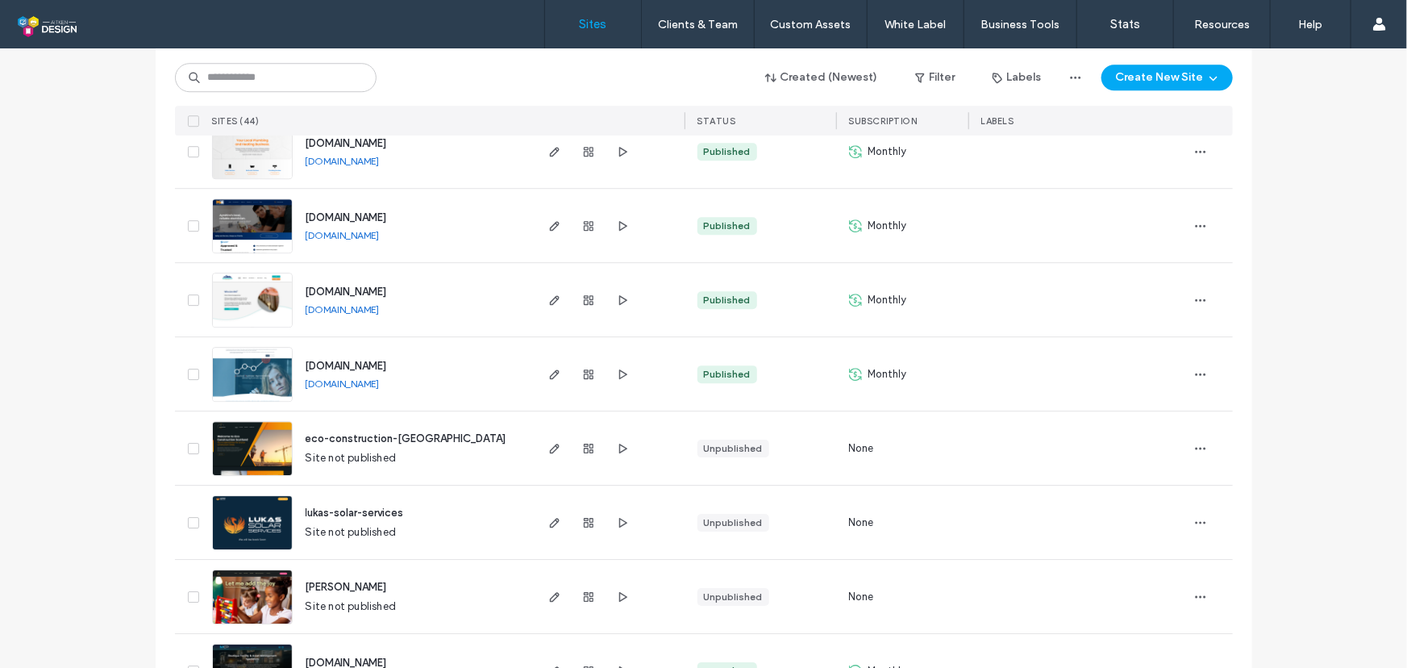
click at [373, 364] on span "www.pbi-ltd.co.uk" at bounding box center [346, 366] width 81 height 12
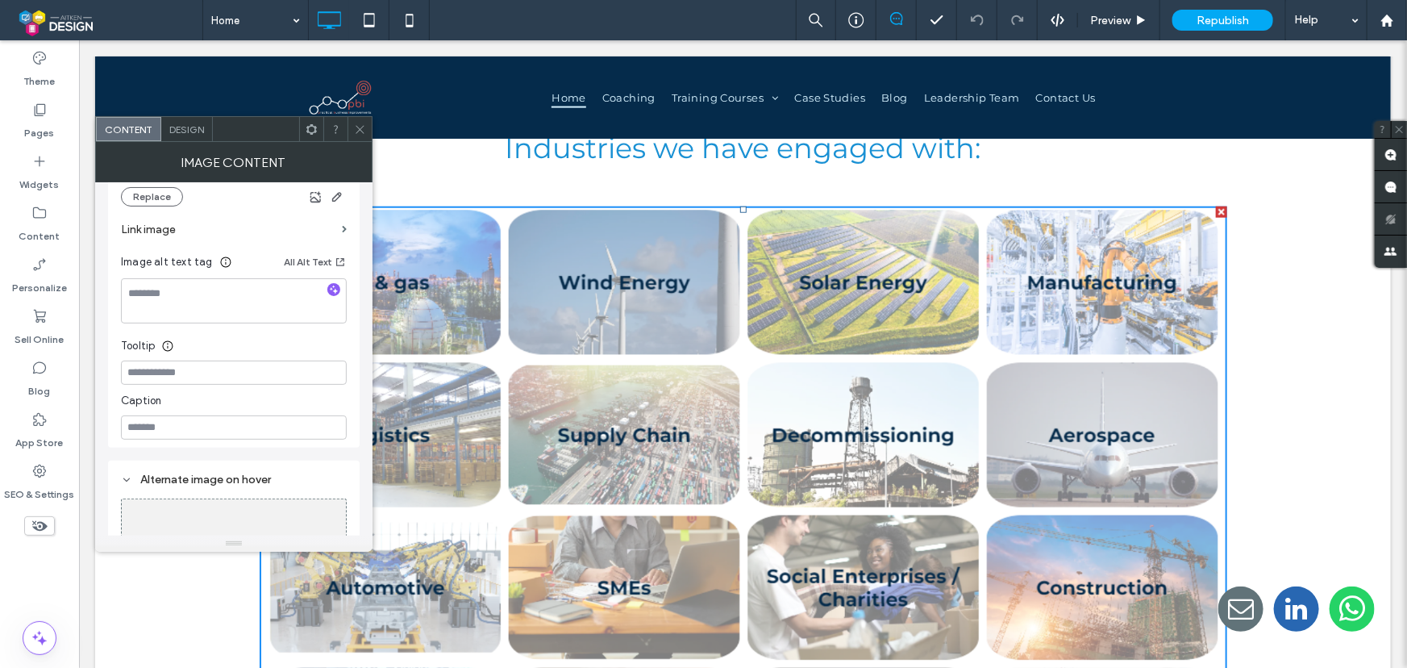
scroll to position [207, 0]
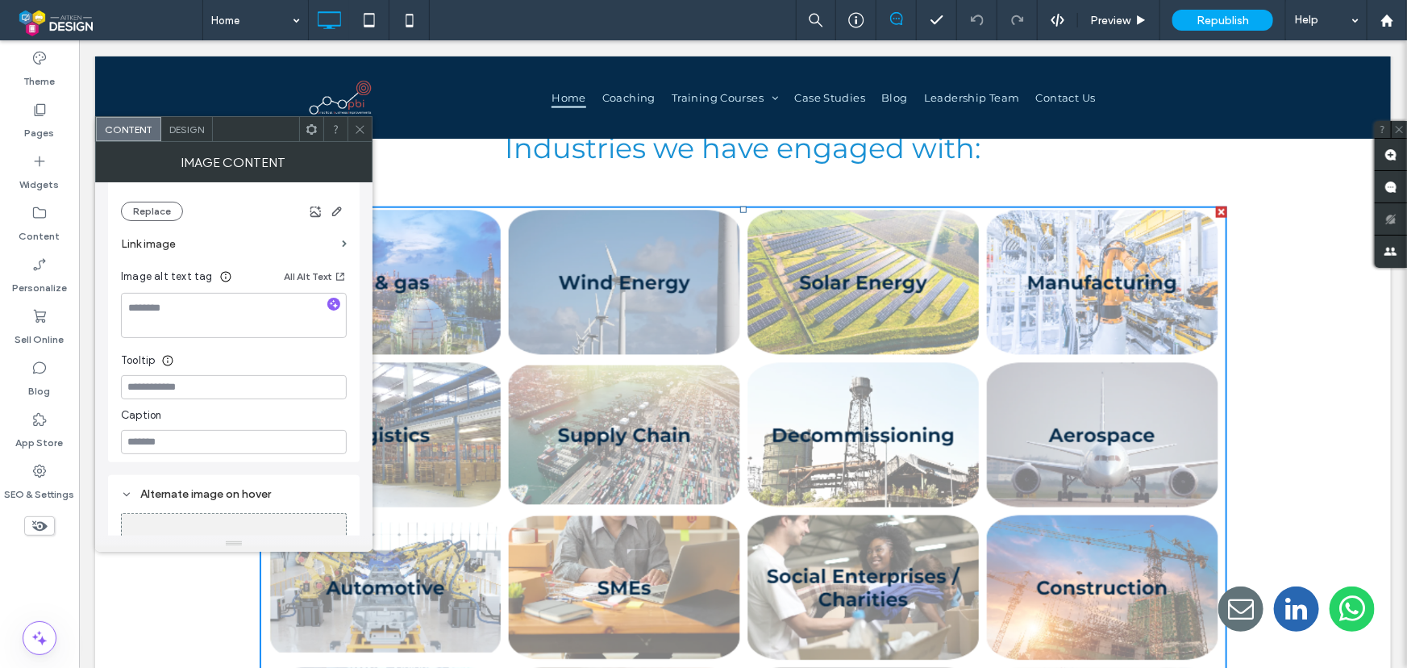
click at [360, 130] on use at bounding box center [360, 129] width 8 height 8
